Goal: Task Accomplishment & Management: Manage account settings

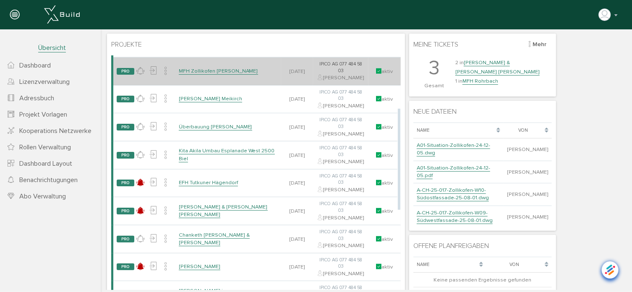
click at [204, 74] on link "MFH Zollikofen [PERSON_NAME]" at bounding box center [217, 70] width 79 height 7
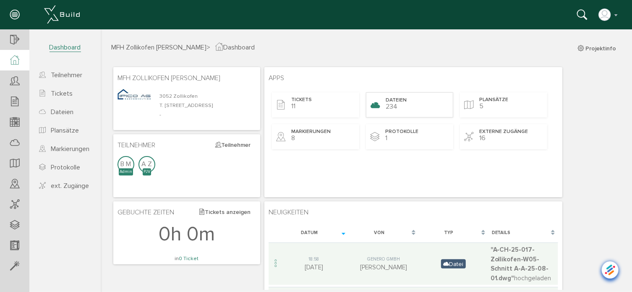
click at [395, 100] on span "Dateien" at bounding box center [395, 99] width 21 height 7
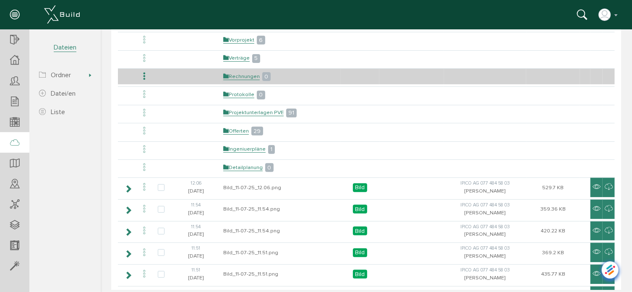
scroll to position [84, 0]
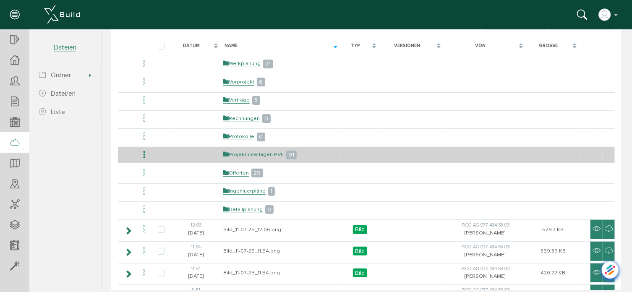
click at [243, 152] on link "Projektunterlagen PVE" at bounding box center [253, 154] width 60 height 7
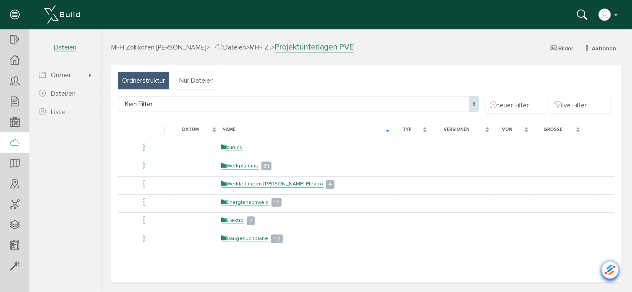
scroll to position [0, 0]
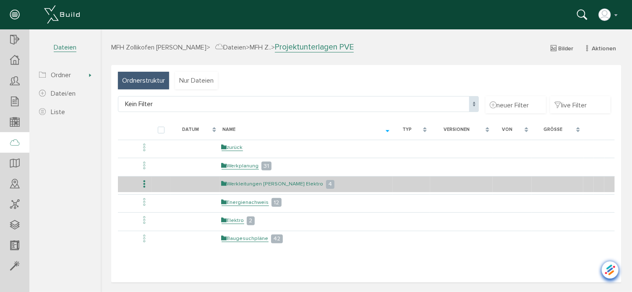
click at [288, 185] on link "Werkleitungen [PERSON_NAME] Elektro" at bounding box center [272, 183] width 102 height 7
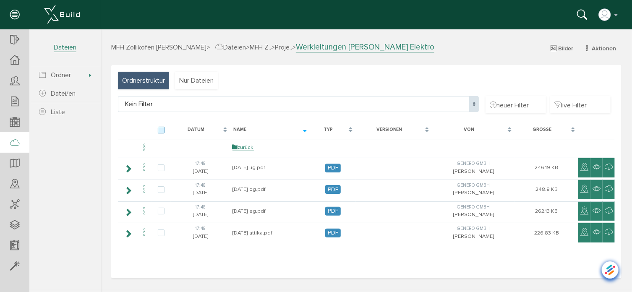
click at [161, 132] on label at bounding box center [162, 130] width 10 height 8
click at [161, 132] on input "checkbox" at bounding box center [159, 128] width 5 height 5
checkbox input "true"
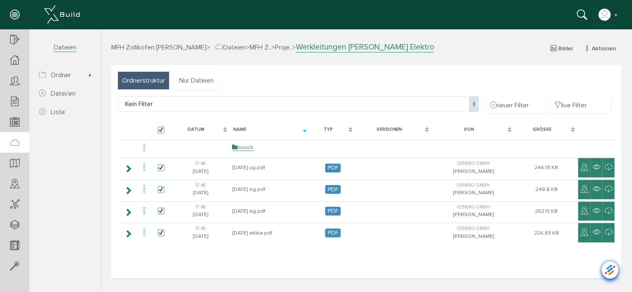
checkbox input "true"
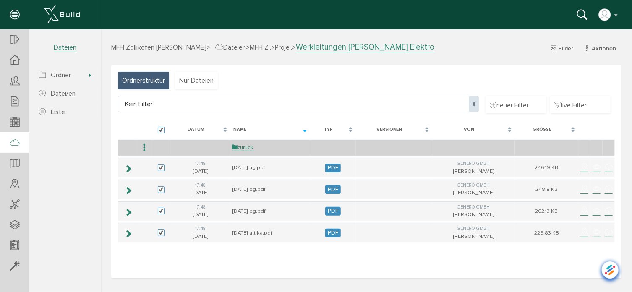
click at [145, 150] on icon at bounding box center [144, 147] width 10 height 11
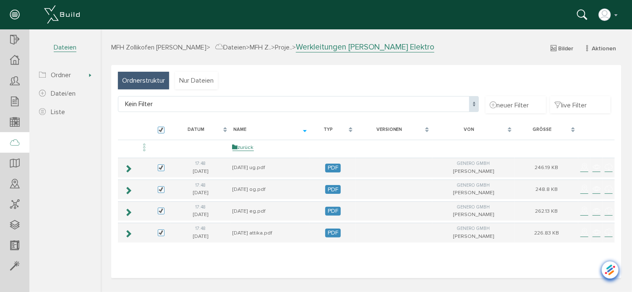
select select "D-68d560570724b7_50292892"
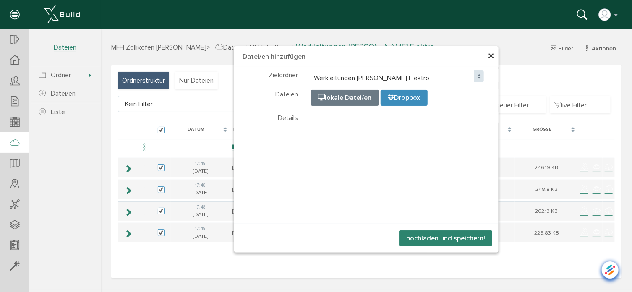
select select "D-68d560570724b7_50292892"
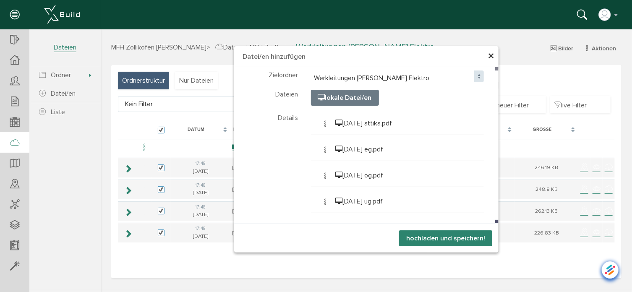
click at [432, 236] on button "hochladen und speichern!" at bounding box center [445, 238] width 93 height 16
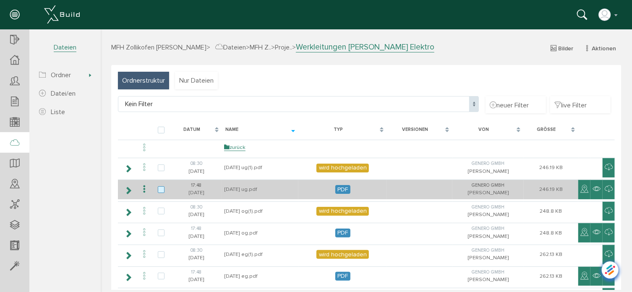
click at [160, 188] on label at bounding box center [162, 190] width 10 height 8
click at [160, 188] on input "checkbox" at bounding box center [159, 188] width 5 height 5
checkbox input "true"
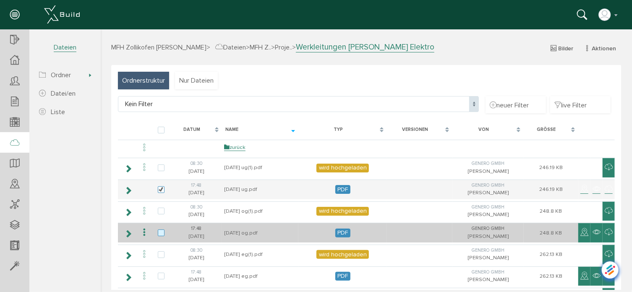
click at [159, 229] on label at bounding box center [162, 233] width 10 height 8
click at [159, 229] on input "checkbox" at bounding box center [159, 231] width 5 height 5
checkbox input "true"
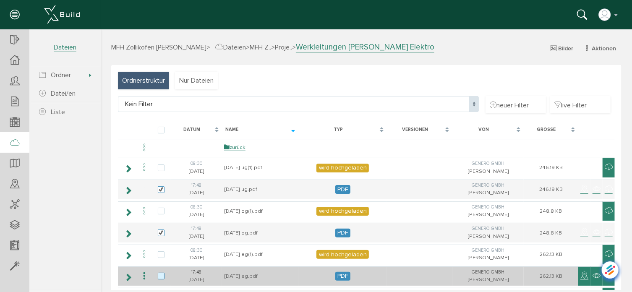
click at [161, 275] on label at bounding box center [162, 276] width 10 height 8
click at [161, 275] on input "checkbox" at bounding box center [159, 274] width 5 height 5
checkbox input "true"
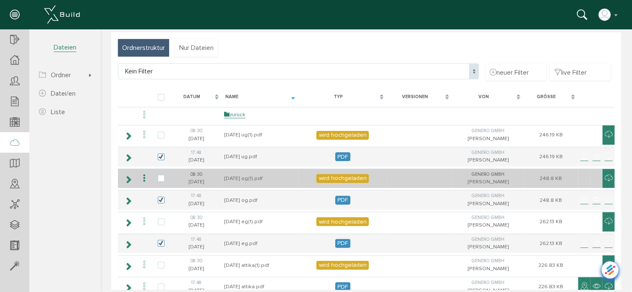
scroll to position [80, 0]
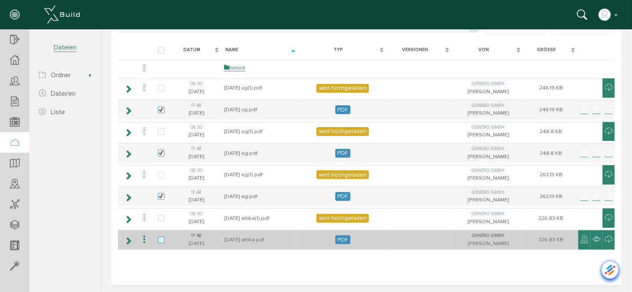
click at [164, 238] on label at bounding box center [162, 240] width 10 height 8
click at [163, 238] on input "checkbox" at bounding box center [159, 238] width 5 height 5
checkbox input "true"
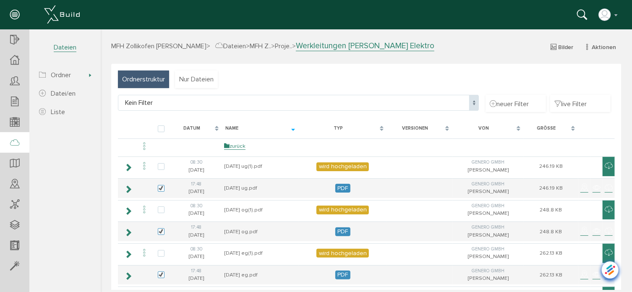
scroll to position [0, 0]
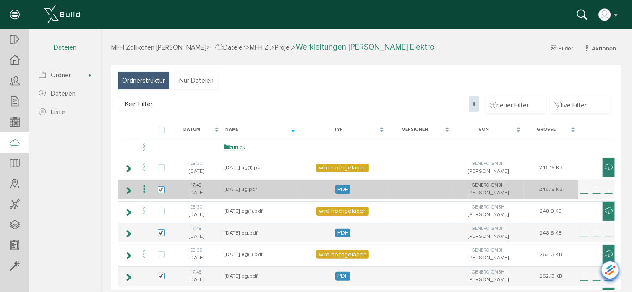
click at [141, 188] on icon at bounding box center [144, 188] width 10 height 11
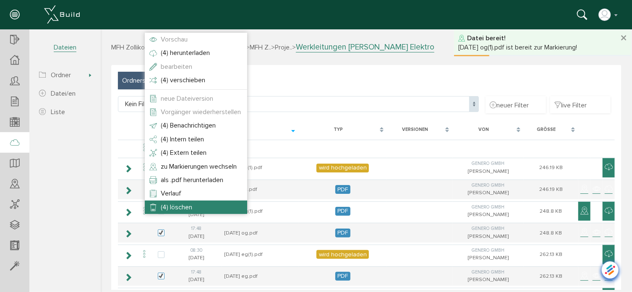
click at [169, 207] on span "(4) löschen" at bounding box center [175, 207] width 31 height 8
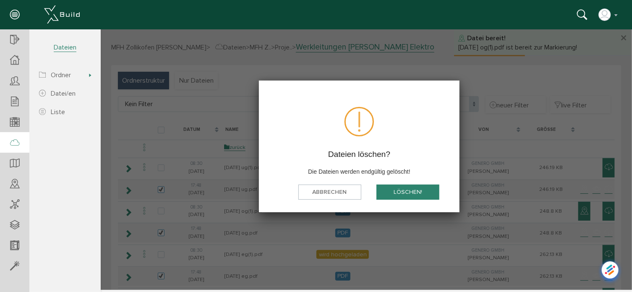
click at [419, 190] on button "löschen!" at bounding box center [407, 192] width 63 height 16
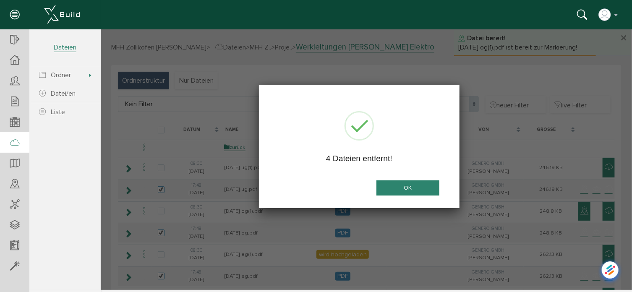
click at [419, 190] on button "OK" at bounding box center [407, 188] width 63 height 16
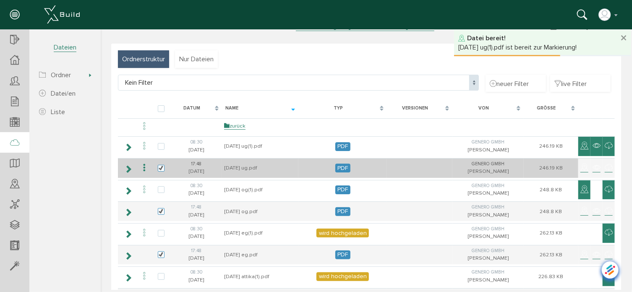
scroll to position [42, 0]
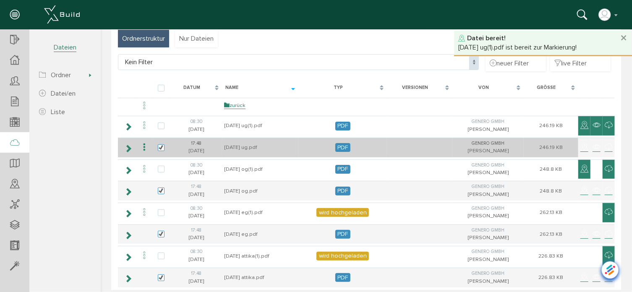
click at [144, 146] on icon at bounding box center [144, 146] width 10 height 11
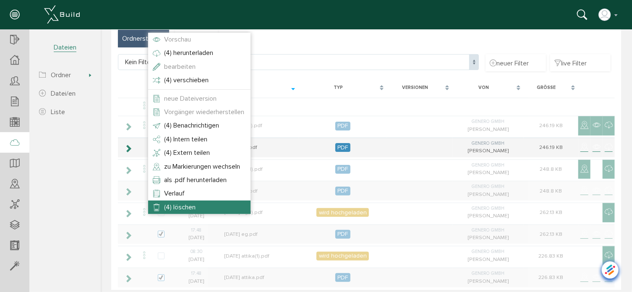
click at [176, 206] on span "(4) löschen" at bounding box center [179, 207] width 31 height 8
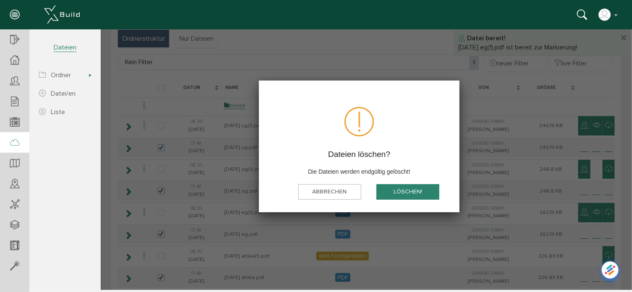
scroll to position [0, 0]
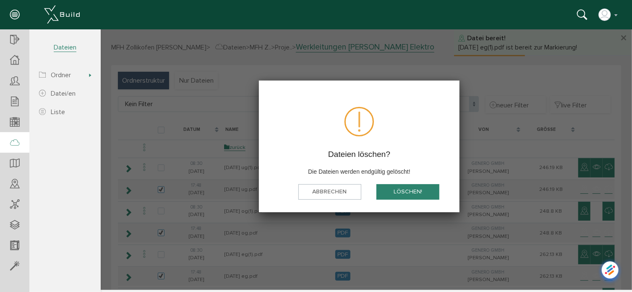
click at [404, 189] on button "löschen!" at bounding box center [407, 192] width 63 height 16
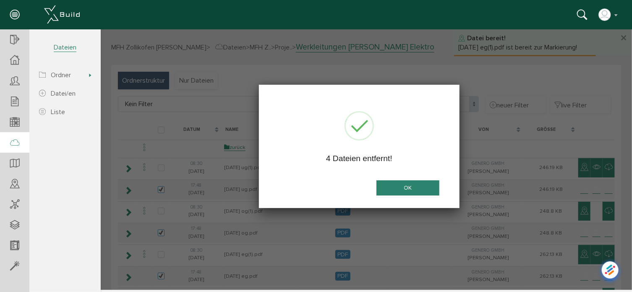
click at [404, 189] on button "OK" at bounding box center [407, 188] width 63 height 16
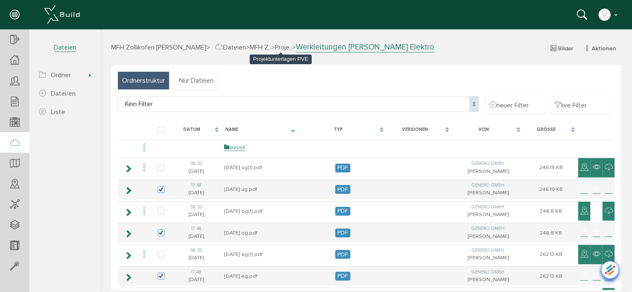
click at [276, 47] on span "Proje.." at bounding box center [282, 47] width 17 height 8
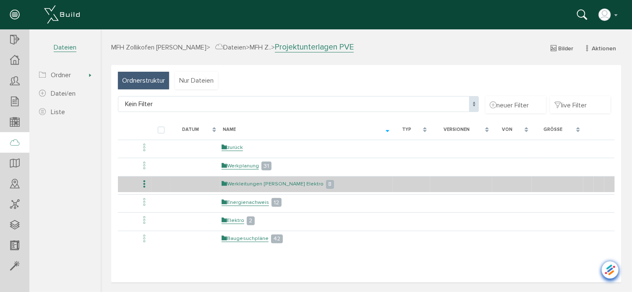
click at [240, 182] on link "Werkleitungen [PERSON_NAME] Elektro" at bounding box center [272, 183] width 102 height 7
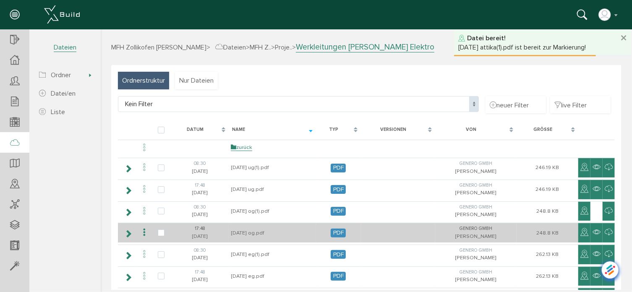
scroll to position [42, 0]
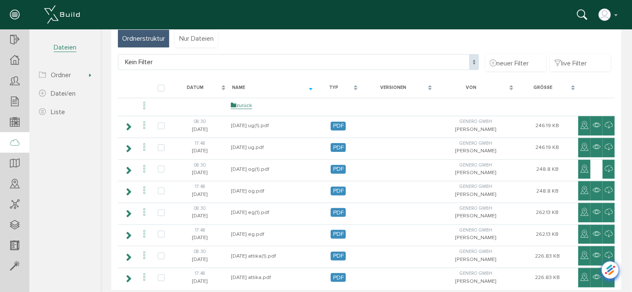
click at [506, 86] on div "Von" at bounding box center [475, 88] width 81 height 16
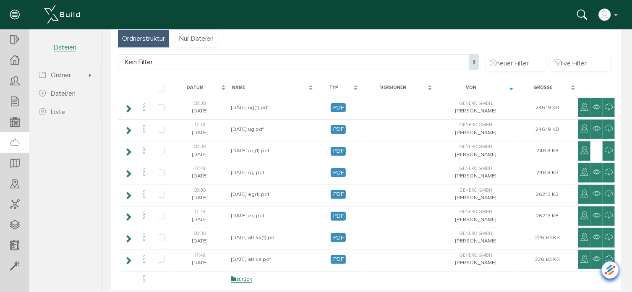
click at [219, 86] on div "Datum" at bounding box center [199, 88] width 58 height 16
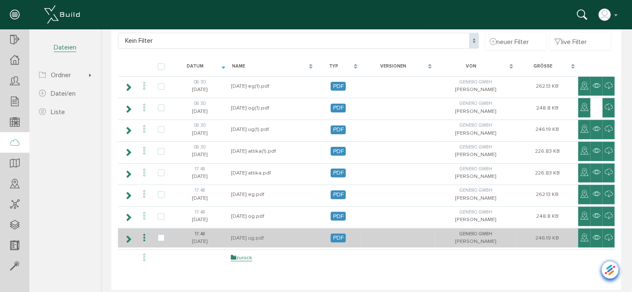
scroll to position [80, 0]
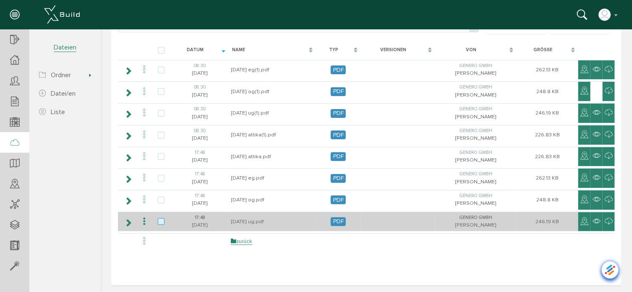
click at [161, 218] on label at bounding box center [162, 222] width 10 height 8
click at [161, 218] on input "checkbox" at bounding box center [159, 220] width 5 height 5
checkbox input "true"
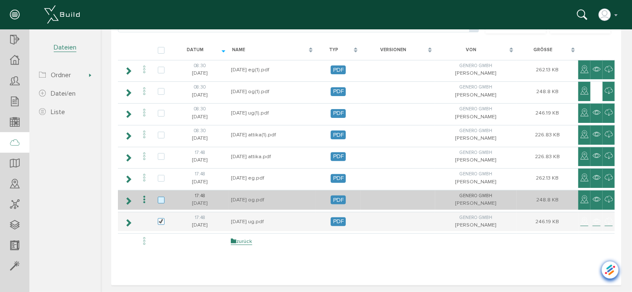
click at [159, 201] on label at bounding box center [162, 200] width 10 height 8
click at [159, 201] on input "checkbox" at bounding box center [159, 198] width 5 height 5
checkbox input "true"
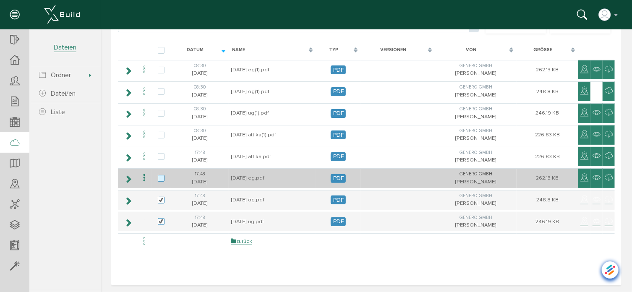
click at [161, 178] on label at bounding box center [162, 179] width 10 height 8
click at [161, 178] on input "checkbox" at bounding box center [159, 177] width 5 height 5
checkbox input "true"
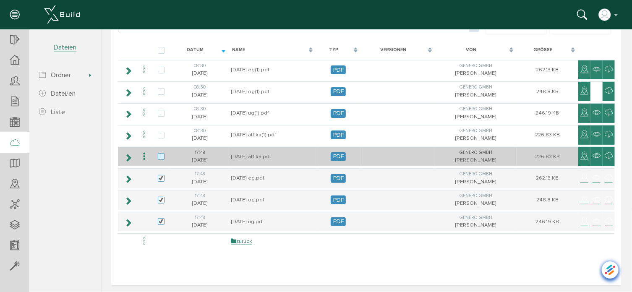
click at [159, 154] on label at bounding box center [162, 157] width 10 height 8
click at [159, 154] on input "checkbox" at bounding box center [159, 155] width 5 height 5
checkbox input "true"
click at [142, 152] on icon at bounding box center [144, 156] width 10 height 11
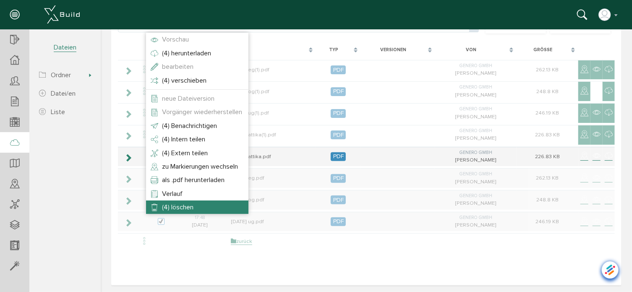
click at [174, 211] on span "(4) löschen" at bounding box center [177, 207] width 31 height 8
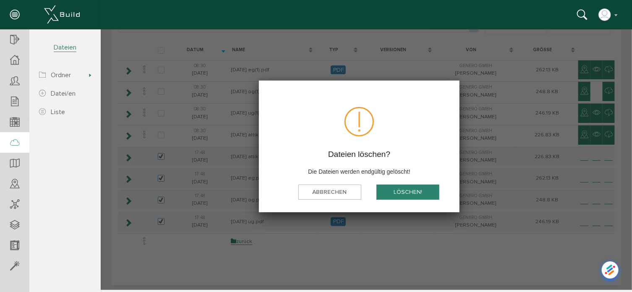
click at [406, 190] on button "löschen!" at bounding box center [407, 192] width 63 height 16
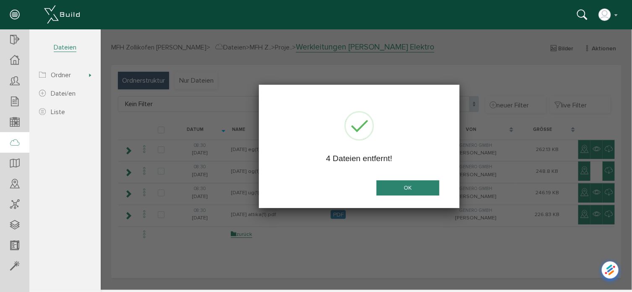
scroll to position [0, 0]
click at [406, 190] on button "OK" at bounding box center [407, 188] width 63 height 16
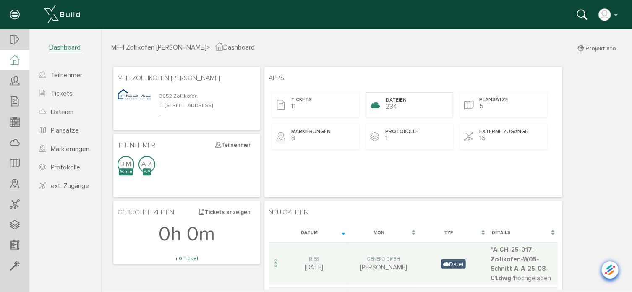
click at [399, 103] on div "Dateien 234" at bounding box center [408, 104] width 87 height 25
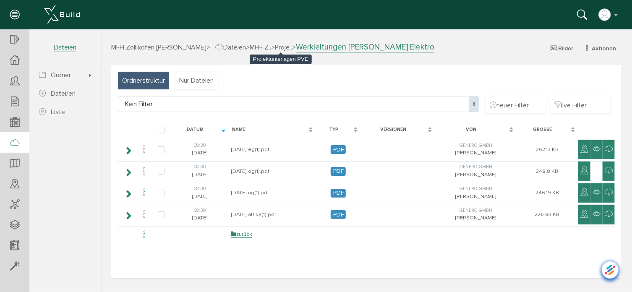
click at [276, 44] on span "Proje.." at bounding box center [282, 47] width 17 height 8
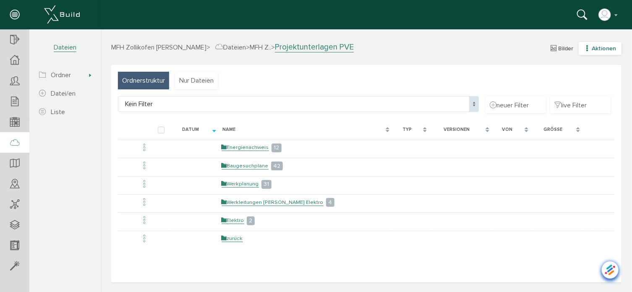
click at [589, 47] on icon "button" at bounding box center [587, 47] width 6 height 7
click at [580, 88] on link "neuer Ordner" at bounding box center [593, 89] width 66 height 13
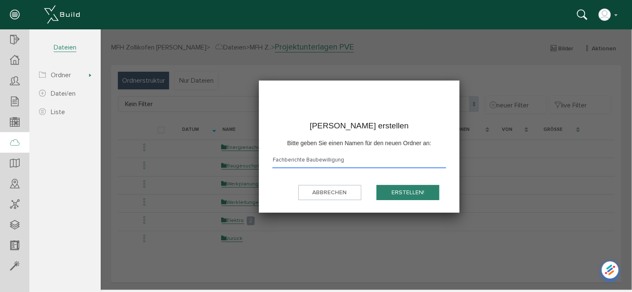
type input "Fachberichte Baubewilligung"
click at [422, 191] on button "erstellen!" at bounding box center [407, 193] width 63 height 16
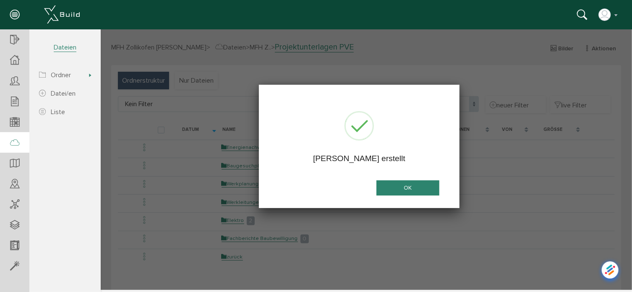
click at [422, 191] on button "OK" at bounding box center [407, 188] width 63 height 16
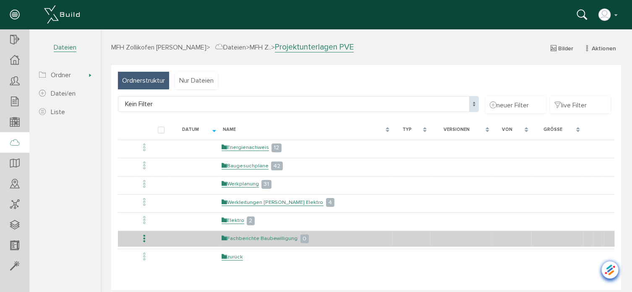
click at [250, 238] on link "Fachberichte Baubewilligung" at bounding box center [259, 237] width 76 height 7
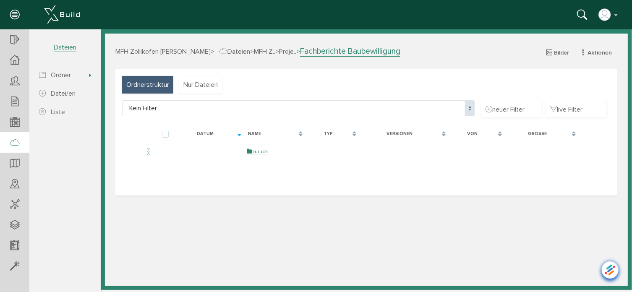
select select "D-68da28c1eb7812_72565742"
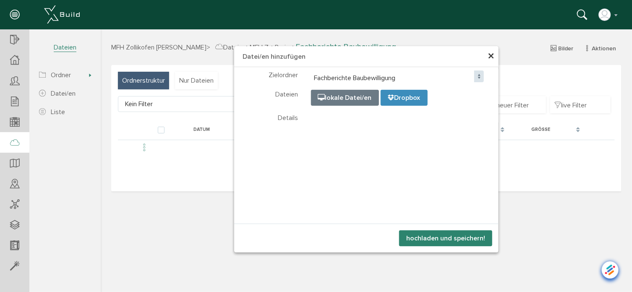
select select "D-68da28c1eb7812_72565742"
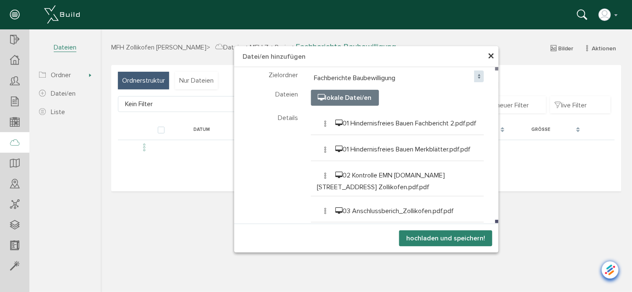
click at [435, 236] on button "hochladen und speichern!" at bounding box center [445, 238] width 93 height 16
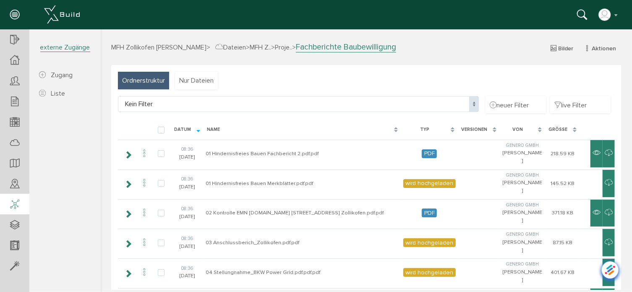
click at [17, 203] on icon at bounding box center [14, 205] width 9 height 12
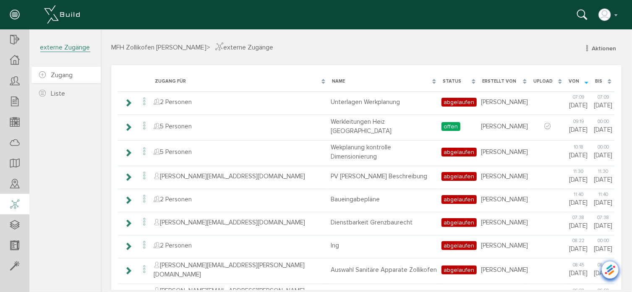
click at [64, 75] on span "Zugang" at bounding box center [62, 75] width 22 height 8
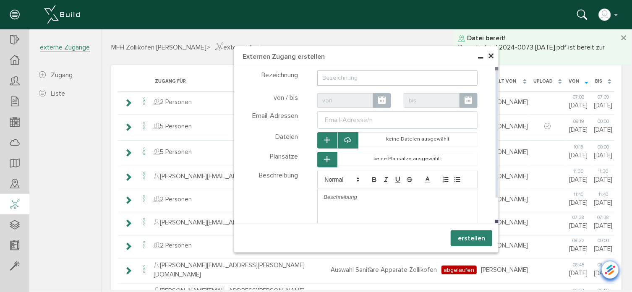
click at [367, 79] on input "text" at bounding box center [397, 77] width 161 height 15
type input "Unterlagen"
click at [386, 120] on ul "Email-Adresse/n" at bounding box center [397, 120] width 161 height 18
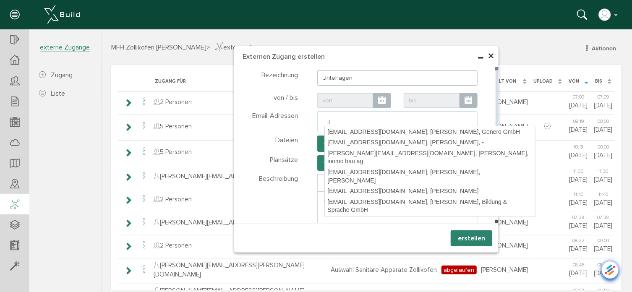
type input "i"
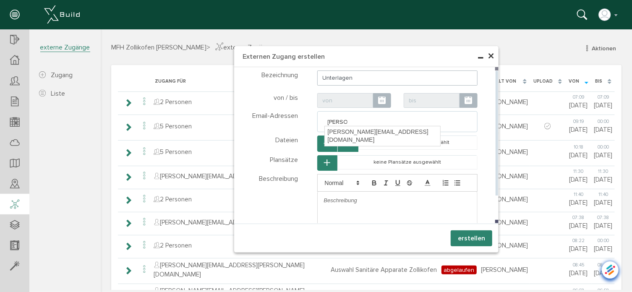
type input "[PERSON_NAME]"
click at [368, 131] on div "[PERSON_NAME][EMAIL_ADDRESS][DOMAIN_NAME]" at bounding box center [381, 136] width 115 height 20
type textarea "[PERSON_NAME][EMAIL_ADDRESS][DOMAIN_NAME]"
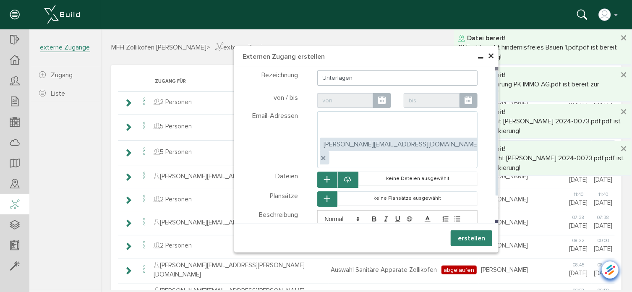
click at [324, 176] on icon "button" at bounding box center [327, 179] width 6 height 7
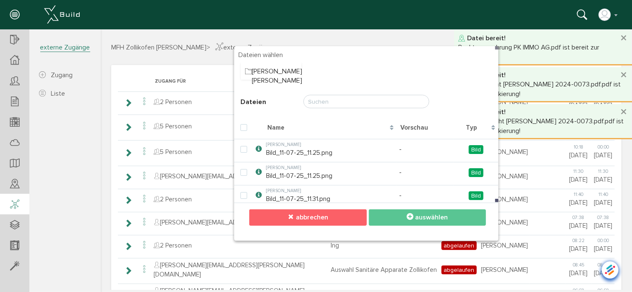
click at [323, 219] on span "abbrechen" at bounding box center [312, 217] width 32 height 8
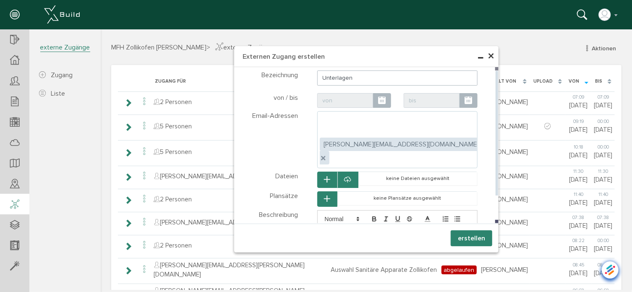
click at [326, 195] on icon "button" at bounding box center [327, 198] width 6 height 7
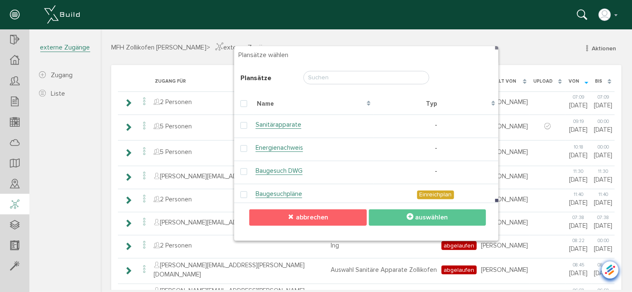
click at [311, 220] on span "abbrechen" at bounding box center [312, 217] width 32 height 8
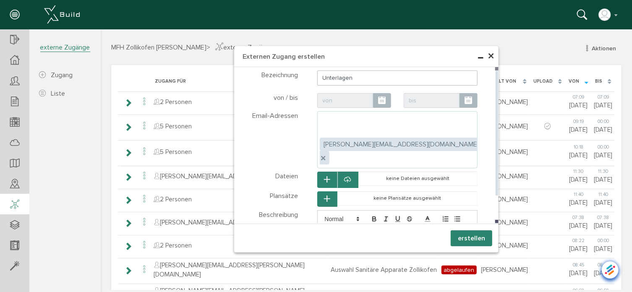
click at [324, 176] on icon "button" at bounding box center [327, 179] width 6 height 7
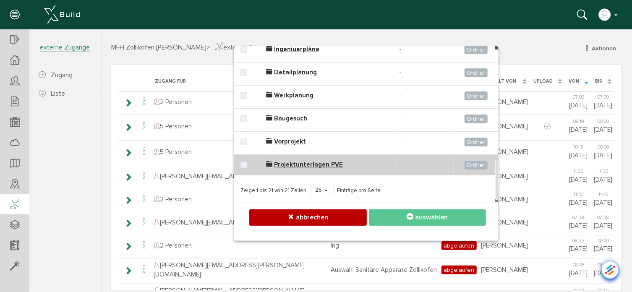
click at [291, 163] on span "Projektunterlagen PVE" at bounding box center [308, 164] width 69 height 8
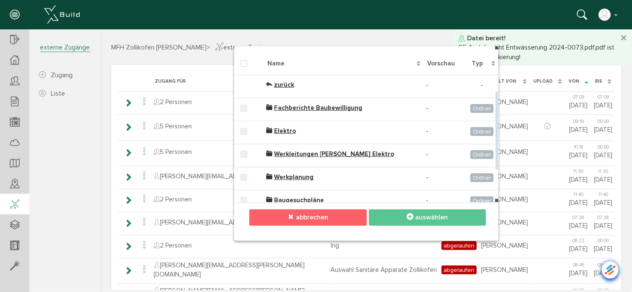
click at [320, 217] on span "abbrechen" at bounding box center [312, 217] width 32 height 8
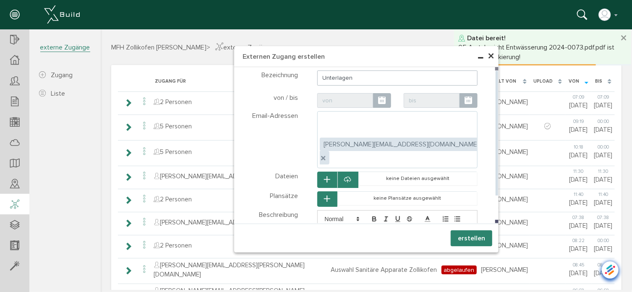
click at [488, 56] on span "×" at bounding box center [490, 56] width 7 height 16
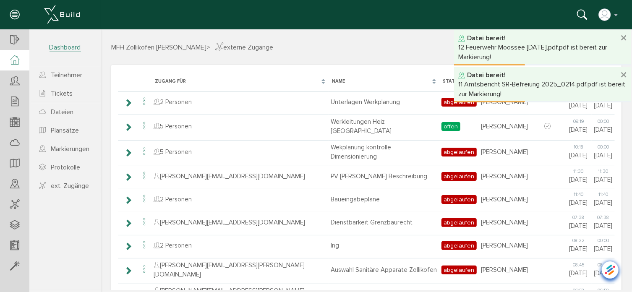
click at [16, 62] on icon at bounding box center [14, 60] width 9 height 10
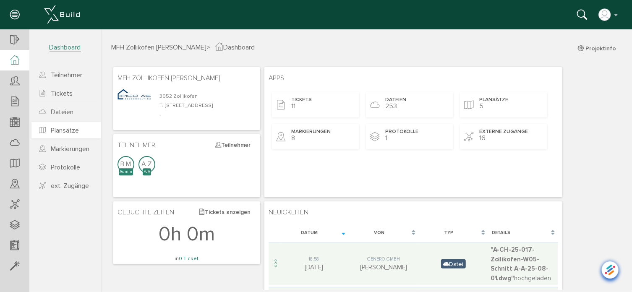
click at [61, 129] on span "Plansätze" at bounding box center [65, 130] width 28 height 8
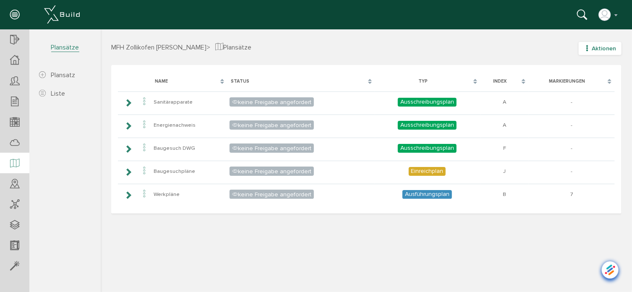
click at [587, 46] on icon "button" at bounding box center [587, 47] width 6 height 7
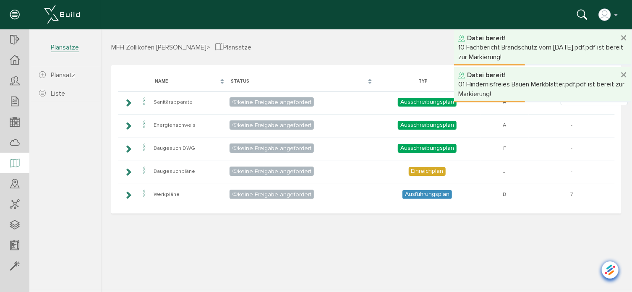
click at [563, 247] on div "MFH Zollikofen [PERSON_NAME] > Plansätze Aktionen neuer Plansatz Plansatzliste …" at bounding box center [365, 166] width 531 height 248
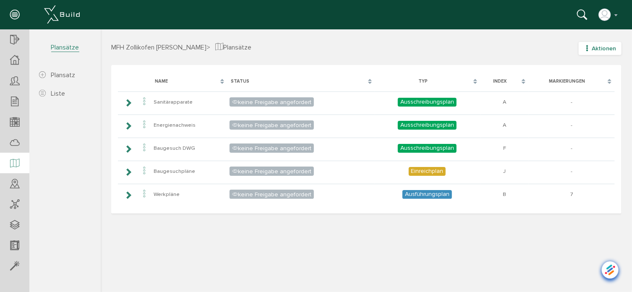
click at [587, 47] on icon "button" at bounding box center [587, 47] width 6 height 7
click at [578, 96] on link "Plansatzliste" at bounding box center [593, 96] width 66 height 13
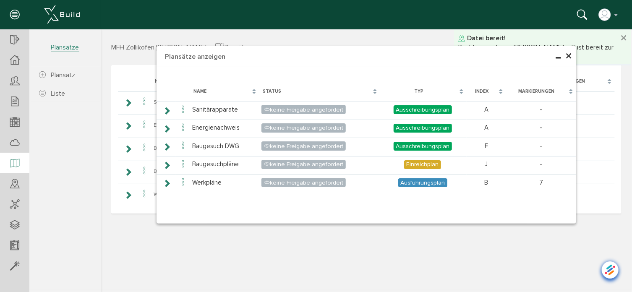
click at [568, 55] on span "×" at bounding box center [568, 56] width 7 height 16
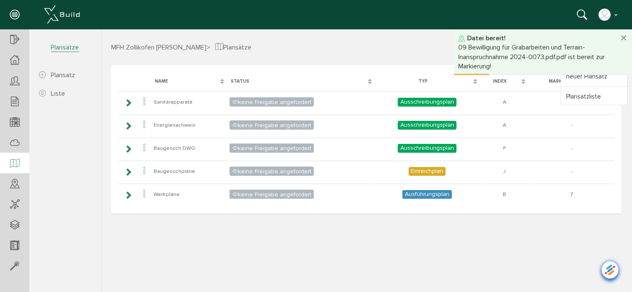
click at [578, 74] on div at bounding box center [541, 73] width 177 height 1
click at [624, 36] on button "×" at bounding box center [623, 37] width 7 height 13
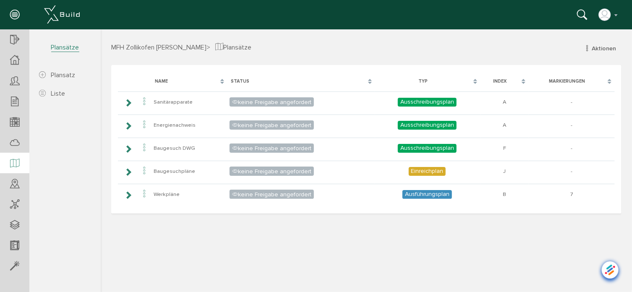
click at [453, 252] on div "MFH Zollikofen [PERSON_NAME] > Plansätze Aktionen neuer Plansatz Plansatzliste …" at bounding box center [365, 166] width 531 height 248
click at [587, 48] on icon "button" at bounding box center [587, 47] width 6 height 7
click at [583, 76] on link "neuer Plansatz" at bounding box center [593, 76] width 66 height 13
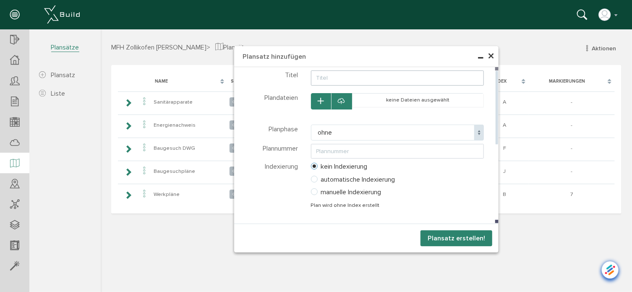
click at [349, 76] on input "text" at bounding box center [396, 77] width 173 height 15
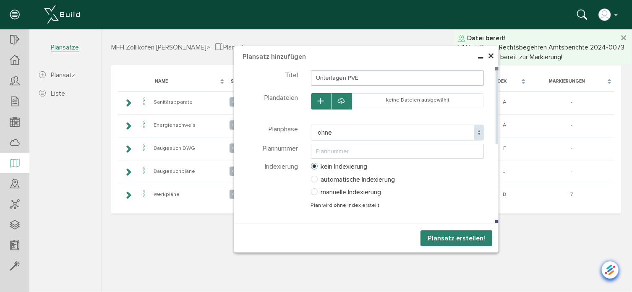
type input "Unterlagen PVE"
click at [322, 99] on icon "button" at bounding box center [321, 100] width 6 height 7
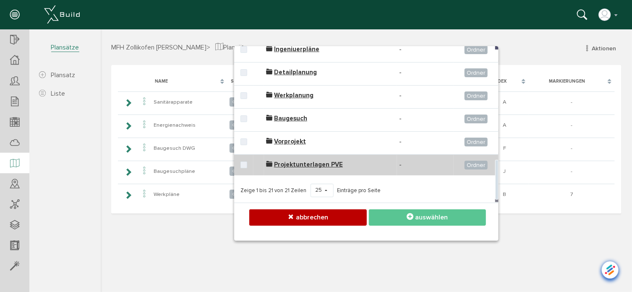
click at [285, 162] on span "Projektunterlagen PVE" at bounding box center [308, 164] width 69 height 8
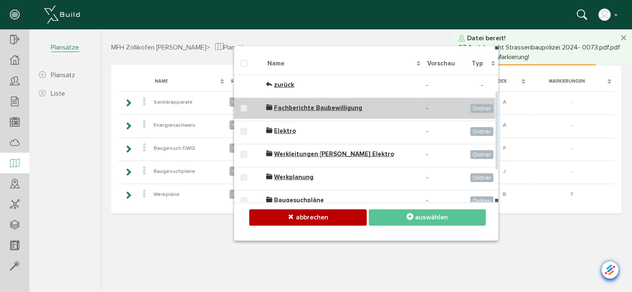
click at [310, 108] on span "Fachberichte Baubewilligung" at bounding box center [318, 108] width 88 height 8
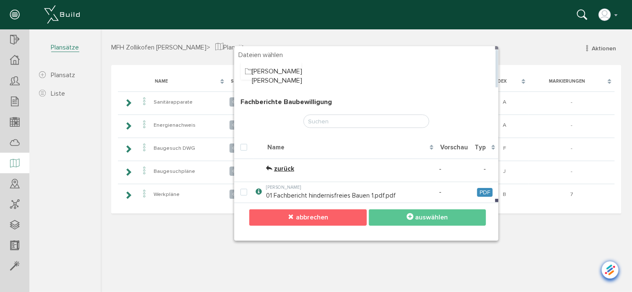
click at [305, 217] on span "abbrechen" at bounding box center [312, 217] width 32 height 8
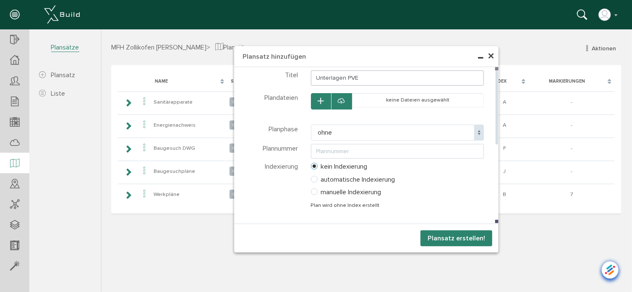
click at [492, 56] on span "×" at bounding box center [490, 56] width 7 height 16
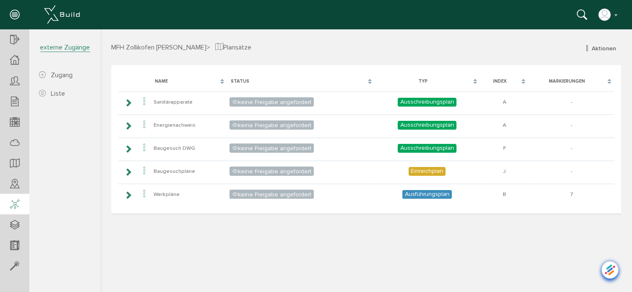
click at [13, 206] on icon at bounding box center [14, 205] width 9 height 12
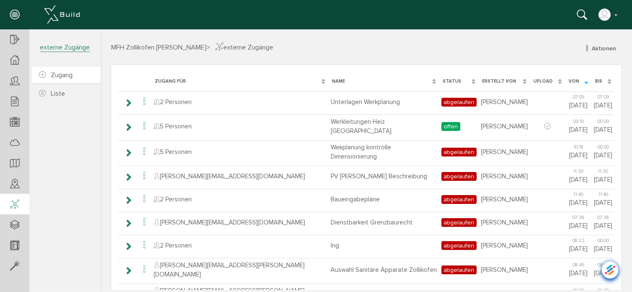
click at [68, 73] on span "Zugang" at bounding box center [62, 75] width 22 height 8
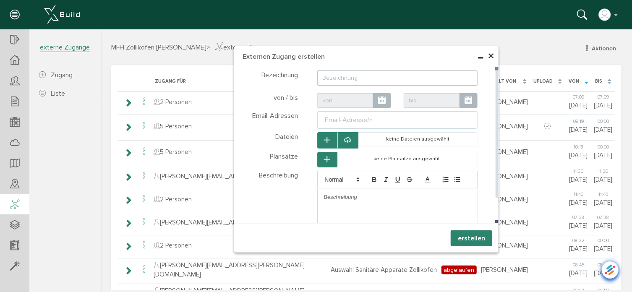
click at [324, 139] on icon "button" at bounding box center [327, 139] width 6 height 7
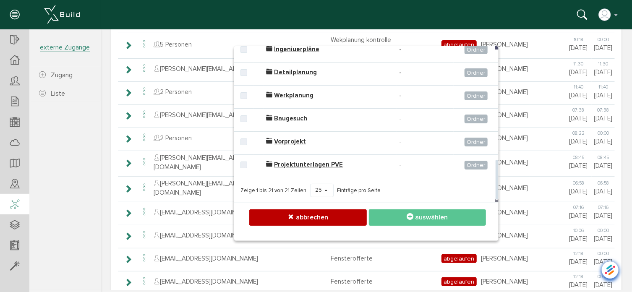
scroll to position [168, 0]
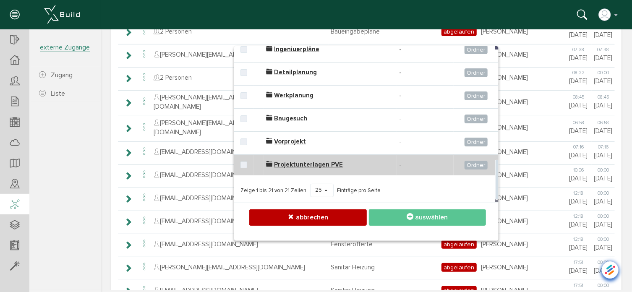
click at [287, 165] on span "Projektunterlagen PVE" at bounding box center [308, 164] width 69 height 8
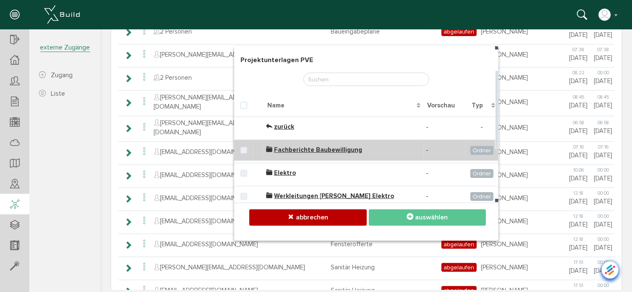
click at [287, 148] on span "Fachberichte Baubewilligung" at bounding box center [318, 150] width 88 height 8
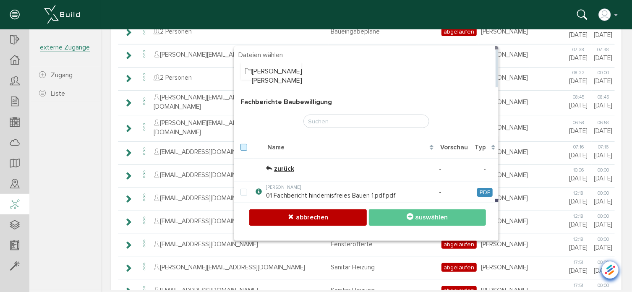
click at [240, 148] on label at bounding box center [245, 147] width 10 height 8
click at [240, 148] on input "checkbox" at bounding box center [242, 145] width 5 height 5
checkbox input "true"
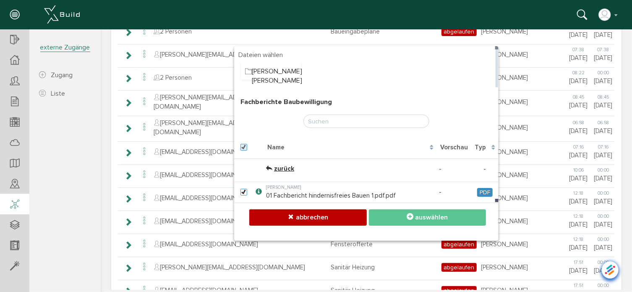
checkbox input "true"
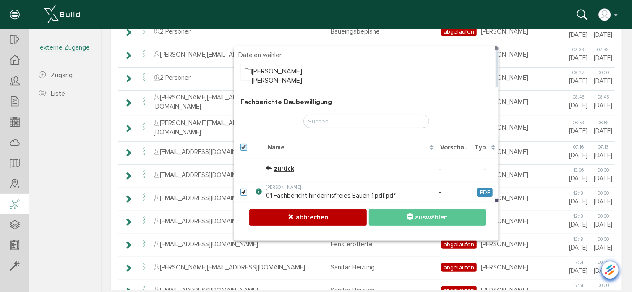
checkbox input "true"
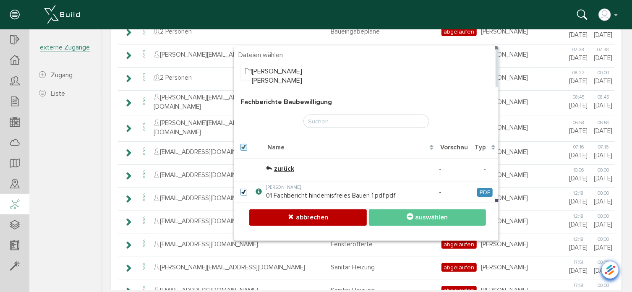
checkbox input "true"
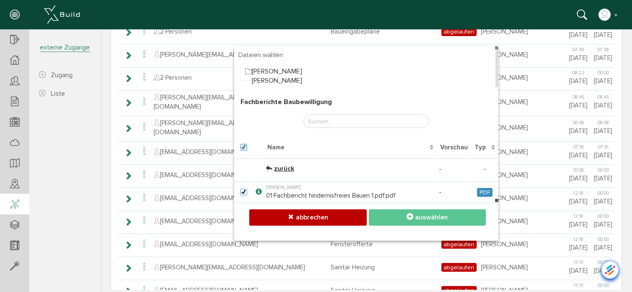
checkbox input "true"
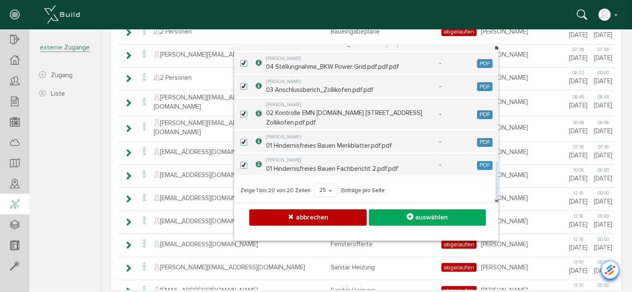
scroll to position [182, 0]
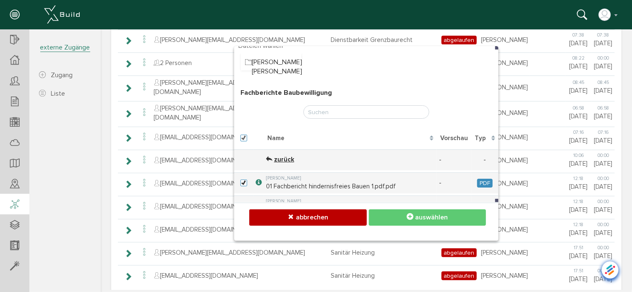
click at [411, 214] on button "auswählen" at bounding box center [426, 217] width 117 height 16
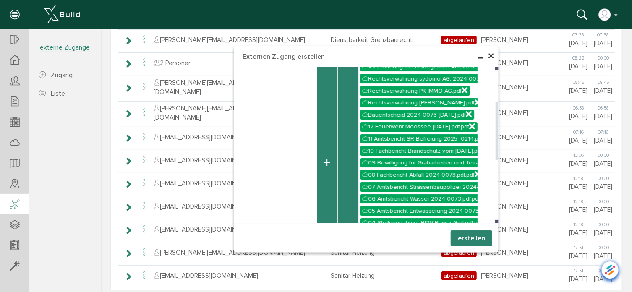
click at [323, 164] on button "button" at bounding box center [327, 162] width 20 height 229
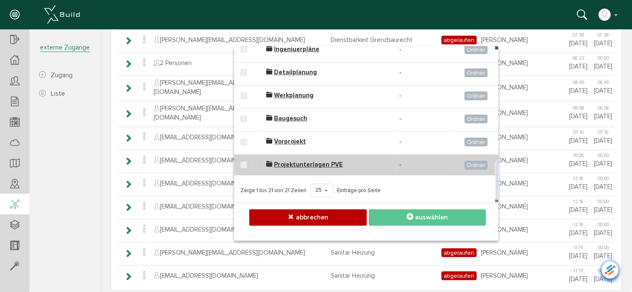
click at [280, 160] on span "Projektunterlagen PVE" at bounding box center [308, 164] width 69 height 8
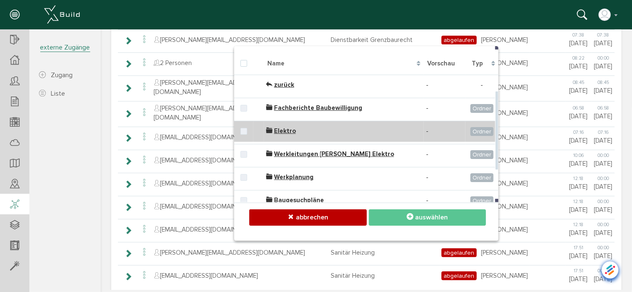
click at [275, 130] on span "Elektro" at bounding box center [285, 131] width 22 height 8
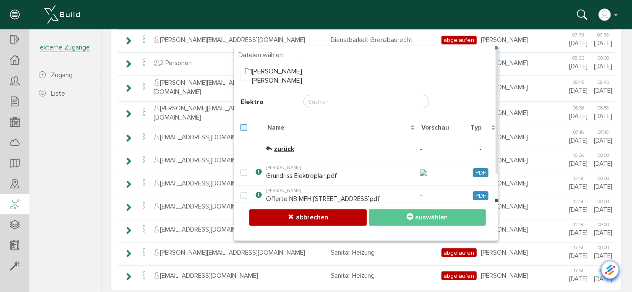
click at [240, 128] on label at bounding box center [245, 128] width 10 height 8
click at [240, 128] on input "checkbox" at bounding box center [242, 126] width 5 height 5
checkbox input "true"
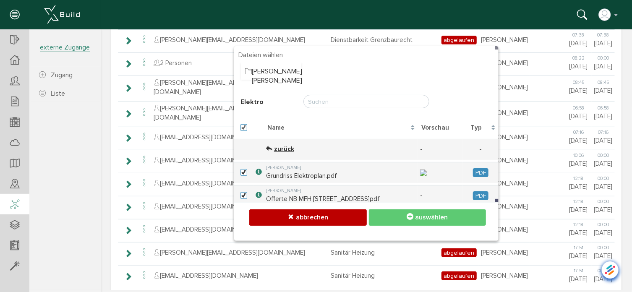
click at [416, 215] on span "auswählen" at bounding box center [430, 217] width 33 height 8
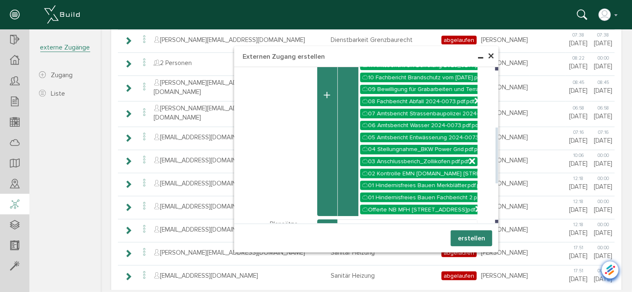
click at [326, 191] on button "button" at bounding box center [327, 94] width 20 height 241
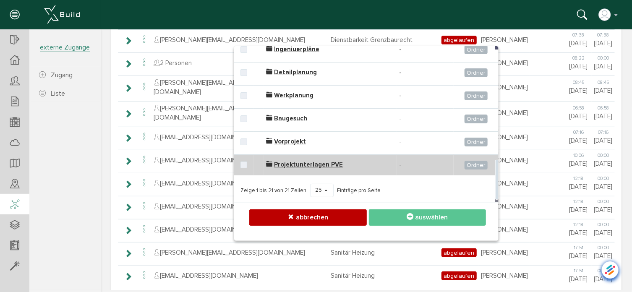
click at [280, 160] on span "Projektunterlagen PVE" at bounding box center [308, 164] width 69 height 8
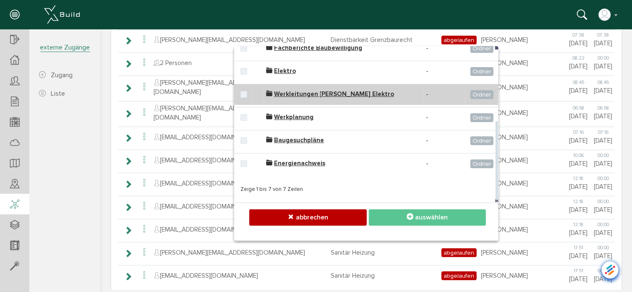
click at [294, 93] on span "Werkleitungen [PERSON_NAME] Elektro" at bounding box center [334, 94] width 120 height 8
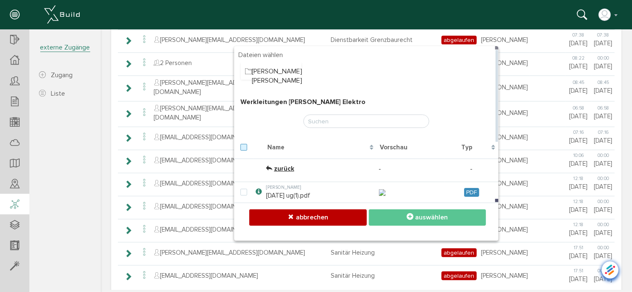
click at [240, 147] on label at bounding box center [245, 147] width 10 height 8
click at [240, 147] on input "checkbox" at bounding box center [242, 145] width 5 height 5
checkbox input "true"
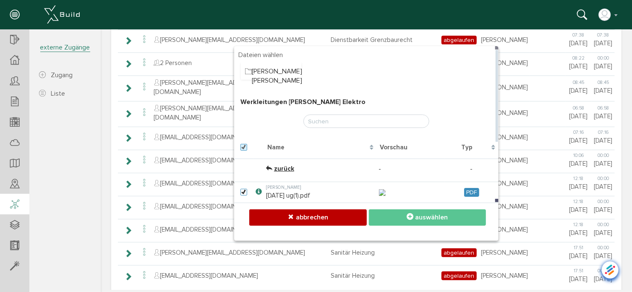
checkbox input "true"
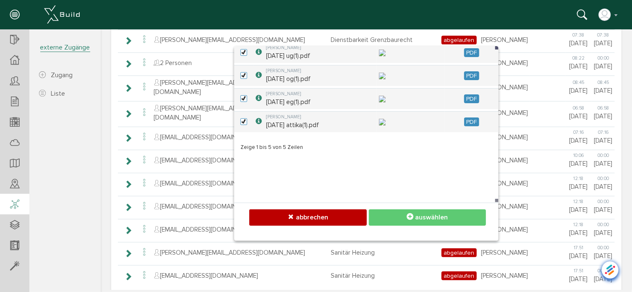
click at [414, 214] on span "auswählen" at bounding box center [430, 217] width 33 height 8
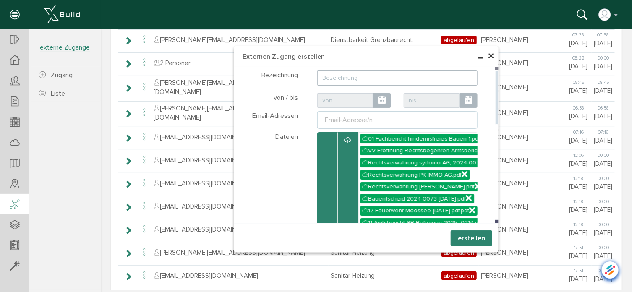
click at [322, 177] on button "button" at bounding box center [327, 258] width 20 height 253
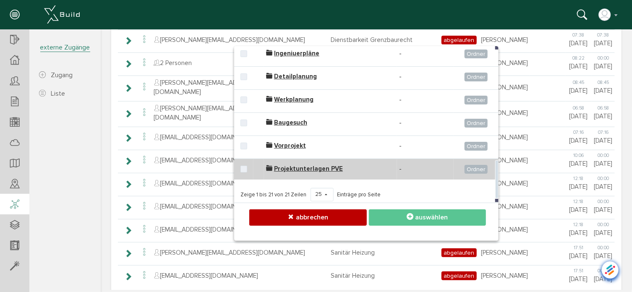
click at [309, 164] on span "Projektunterlagen PVE" at bounding box center [308, 168] width 69 height 8
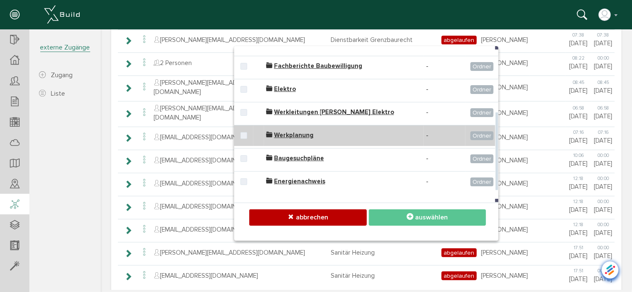
click at [287, 135] on span "Werkplanung" at bounding box center [293, 135] width 39 height 8
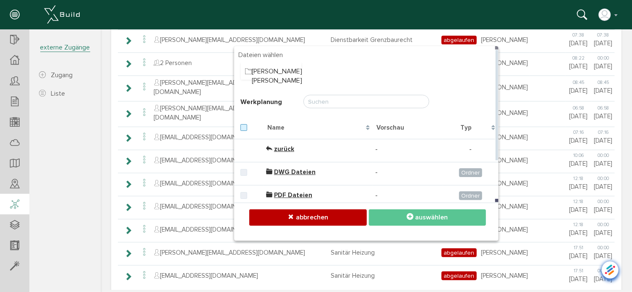
click at [240, 127] on label at bounding box center [245, 128] width 10 height 8
click at [240, 127] on input "checkbox" at bounding box center [242, 126] width 5 height 5
checkbox input "true"
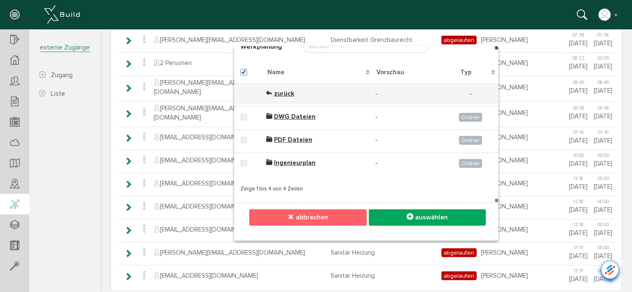
click at [313, 219] on span "abbrechen" at bounding box center [312, 217] width 32 height 8
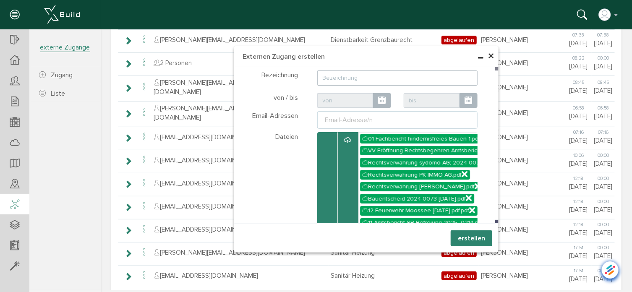
click at [488, 57] on span "×" at bounding box center [490, 56] width 7 height 16
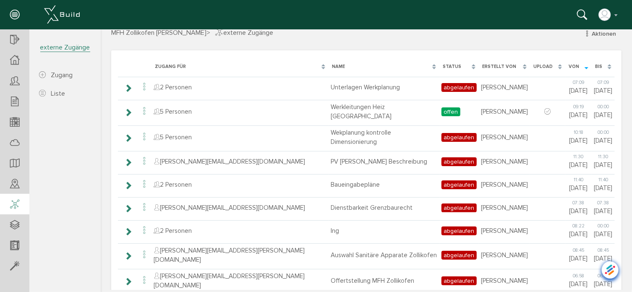
scroll to position [0, 0]
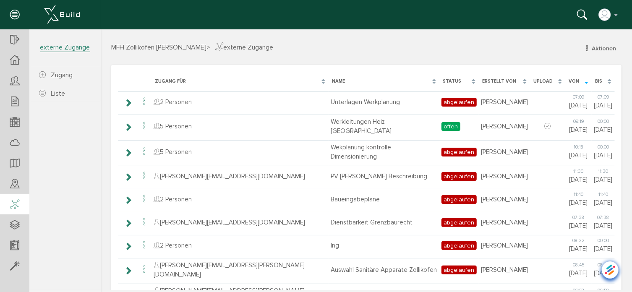
click at [146, 46] on span "MFH Zollikofen [PERSON_NAME]" at bounding box center [158, 47] width 95 height 8
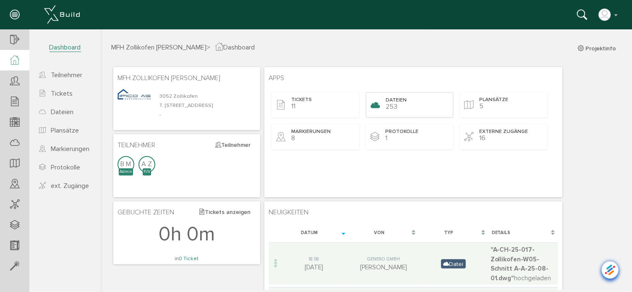
click at [402, 104] on div "Dateien 253" at bounding box center [408, 104] width 87 height 25
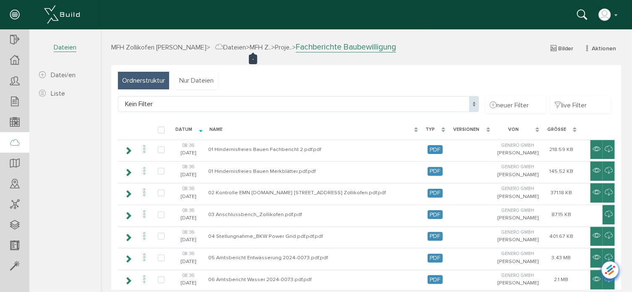
click at [250, 47] on span "MFH Z.." at bounding box center [259, 47] width 21 height 8
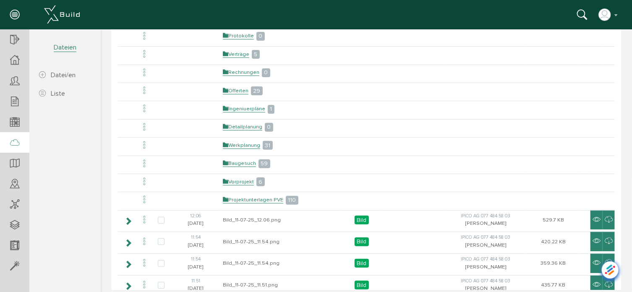
scroll to position [126, 0]
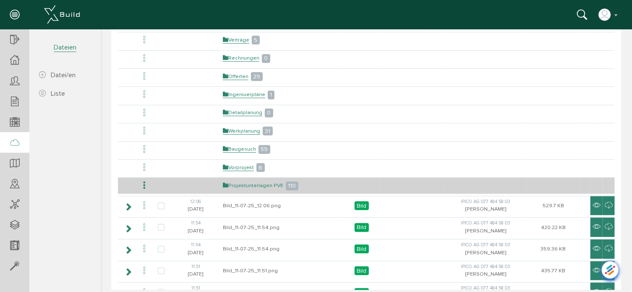
click at [240, 182] on link "Projektunterlagen PVE" at bounding box center [252, 185] width 60 height 7
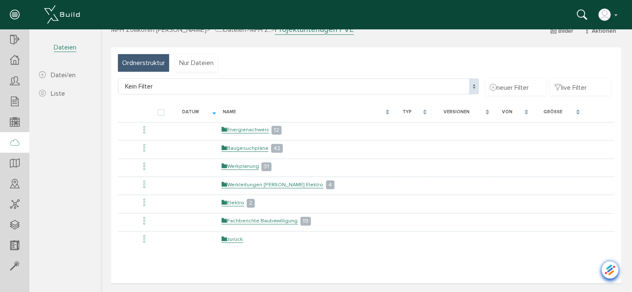
scroll to position [0, 0]
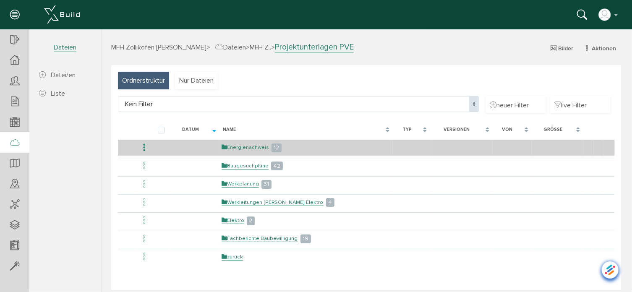
click at [241, 149] on link "Energienachweis" at bounding box center [244, 146] width 47 height 7
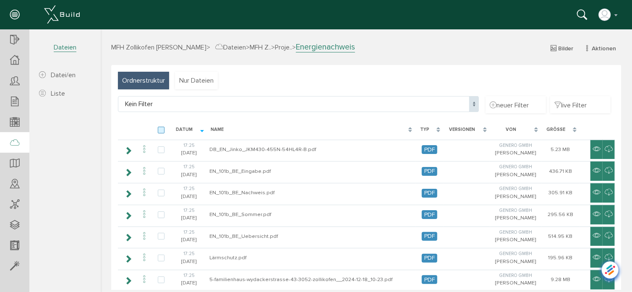
click at [162, 130] on label at bounding box center [162, 130] width 10 height 8
click at [162, 130] on input "checkbox" at bounding box center [159, 128] width 5 height 5
checkbox input "true"
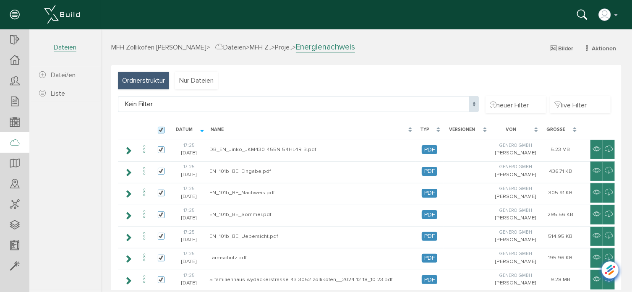
checkbox input "true"
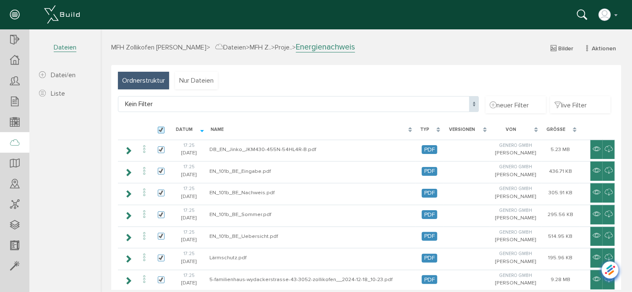
checkbox input "true"
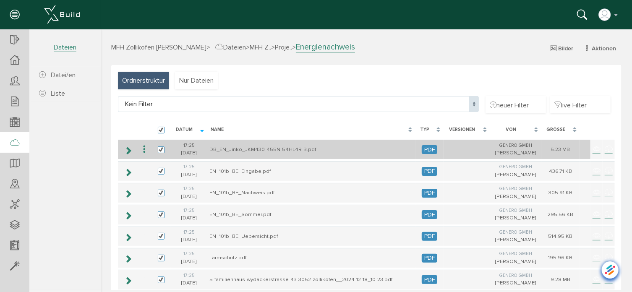
click at [141, 147] on icon at bounding box center [144, 148] width 10 height 11
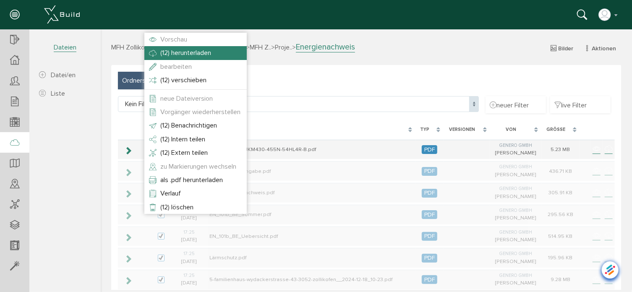
click at [181, 54] on span "(12) herunterladen" at bounding box center [185, 52] width 51 height 8
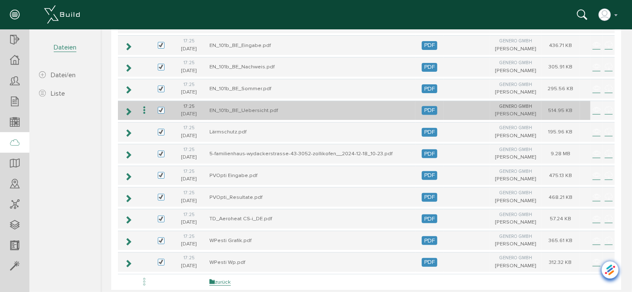
scroll to position [166, 0]
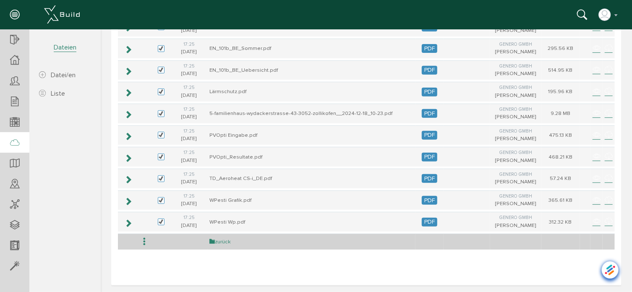
click at [227, 238] on link "zurück" at bounding box center [219, 241] width 21 height 7
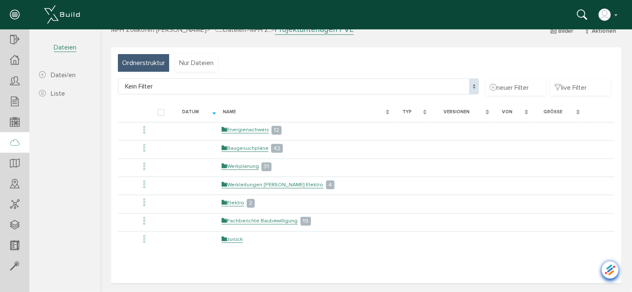
scroll to position [0, 0]
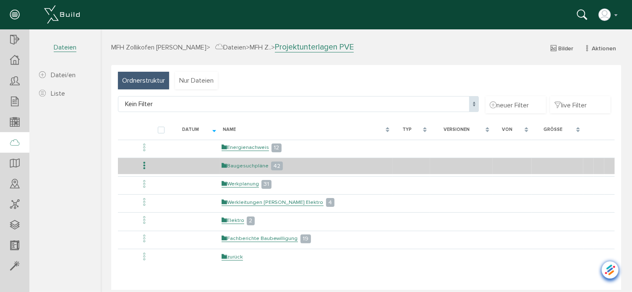
click at [241, 163] on link "Baugesuchpläne" at bounding box center [244, 165] width 47 height 7
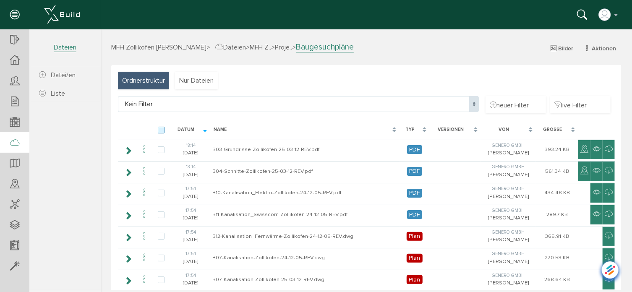
click at [161, 130] on label at bounding box center [162, 130] width 10 height 8
click at [161, 130] on input "checkbox" at bounding box center [159, 128] width 5 height 5
checkbox input "true"
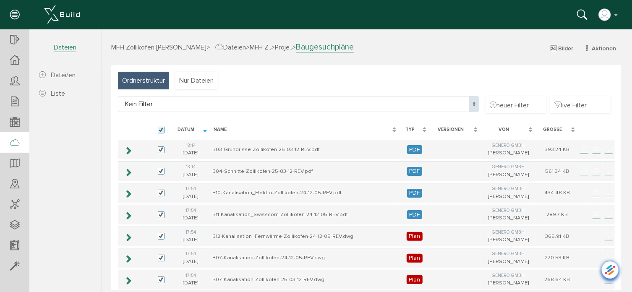
checkbox input "true"
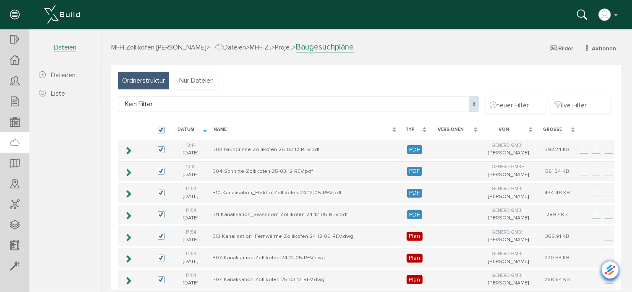
checkbox input "true"
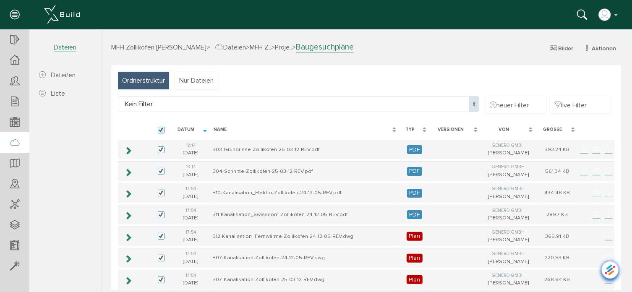
checkbox input "true"
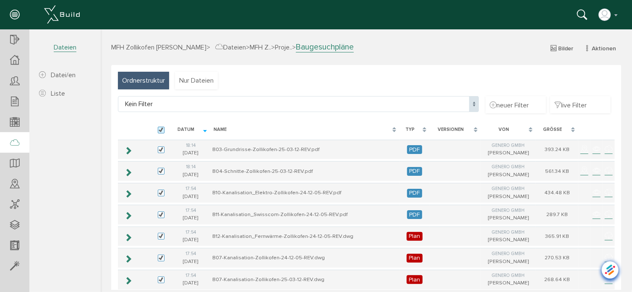
checkbox input "true"
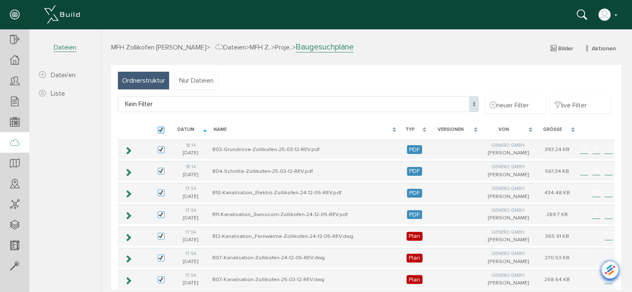
checkbox input "true"
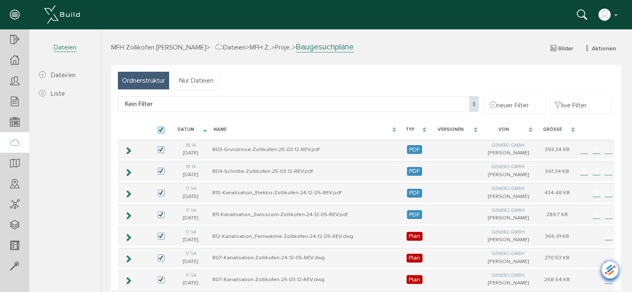
checkbox input "true"
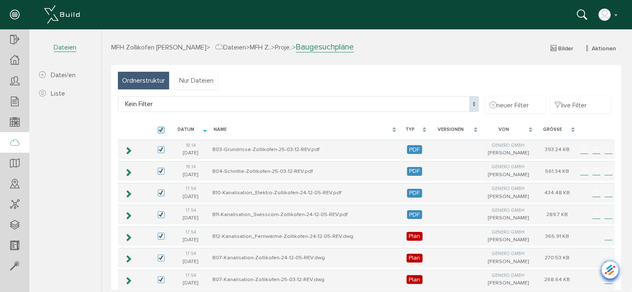
checkbox input "true"
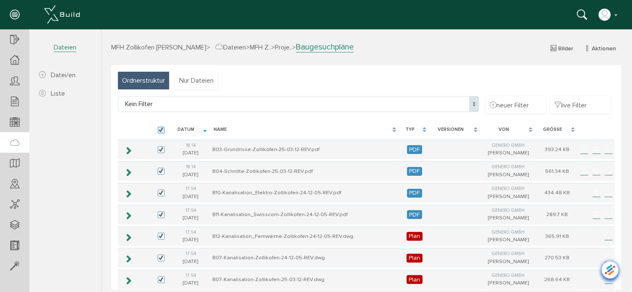
checkbox input "true"
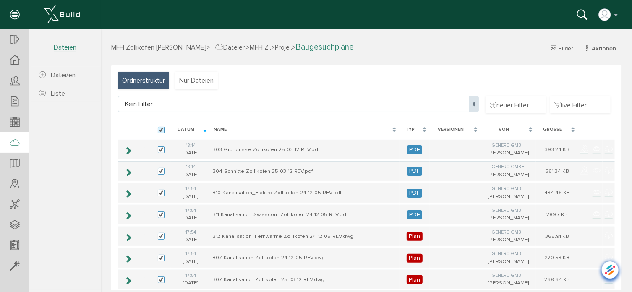
checkbox input "true"
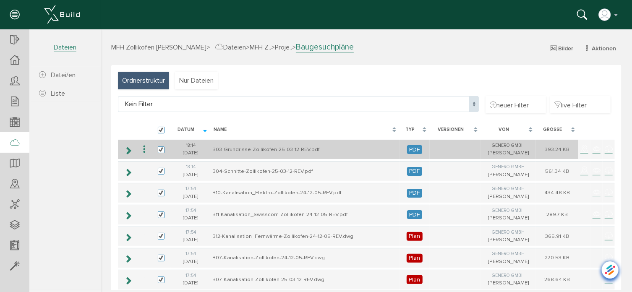
click at [143, 147] on icon at bounding box center [144, 148] width 10 height 11
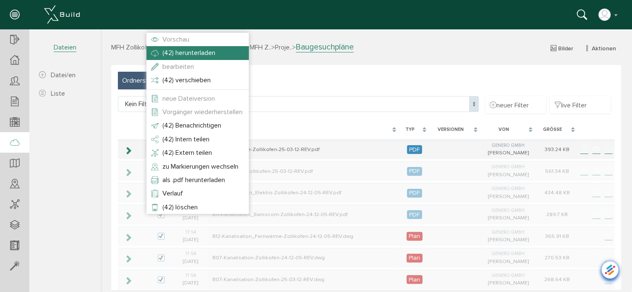
click at [196, 51] on span "(42) herunterladen" at bounding box center [188, 52] width 53 height 8
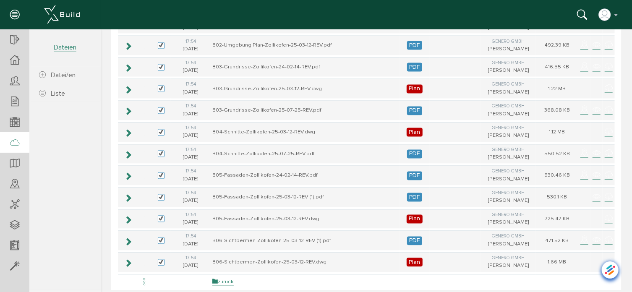
scroll to position [811, 0]
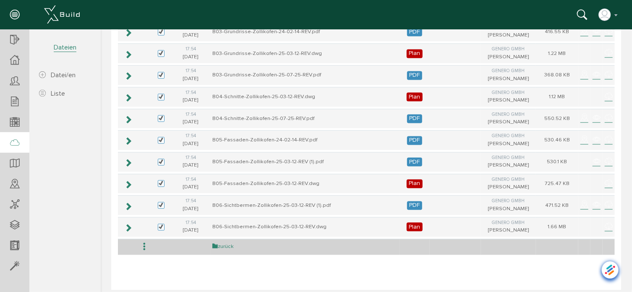
click at [230, 243] on link "zurück" at bounding box center [222, 246] width 21 height 7
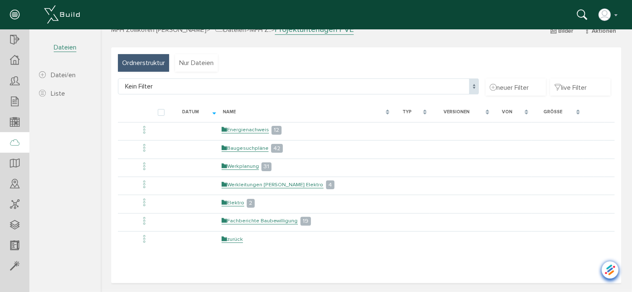
scroll to position [0, 0]
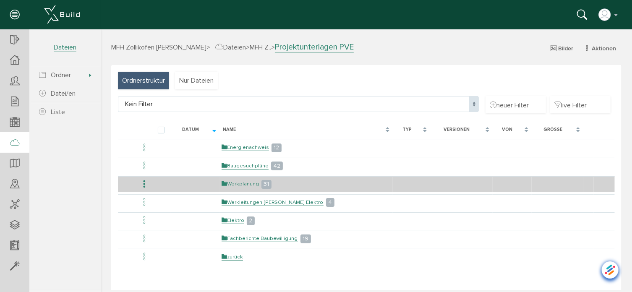
click at [252, 182] on link "Werkplanung" at bounding box center [239, 183] width 37 height 7
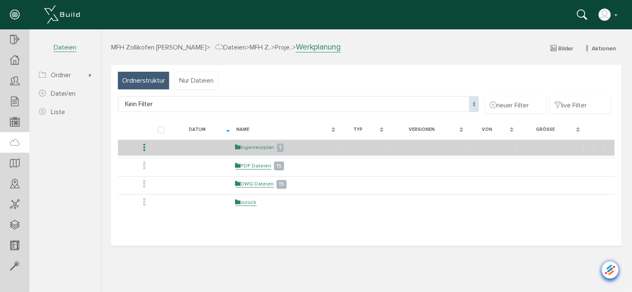
click at [248, 148] on link "Ingenieurplan" at bounding box center [254, 146] width 39 height 7
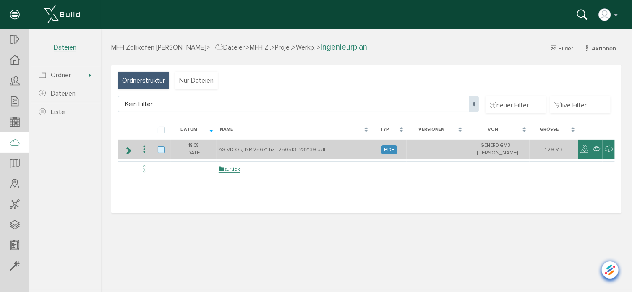
click at [161, 152] on label at bounding box center [162, 150] width 10 height 8
click at [161, 151] on input "checkbox" at bounding box center [159, 148] width 5 height 5
checkbox input "true"
click at [142, 152] on icon at bounding box center [144, 148] width 10 height 11
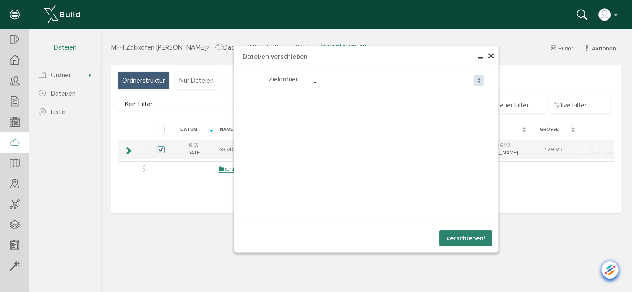
click at [317, 81] on span "-" at bounding box center [396, 82] width 173 height 16
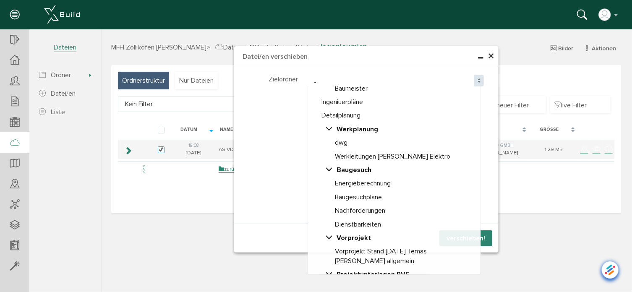
scroll to position [304, 0]
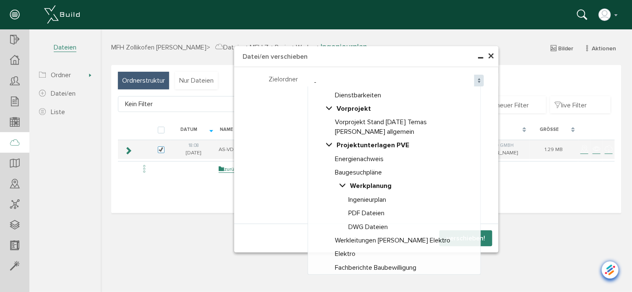
select select "D-68d560570724e0_52088243"
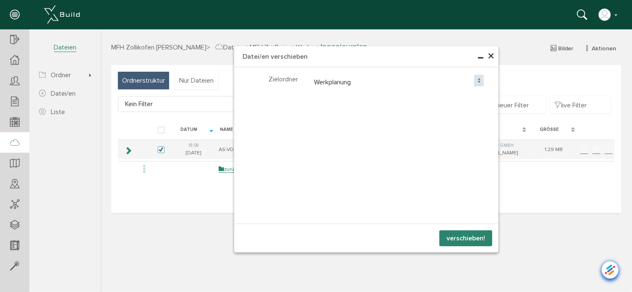
click at [463, 239] on button "verschieben!" at bounding box center [465, 238] width 53 height 16
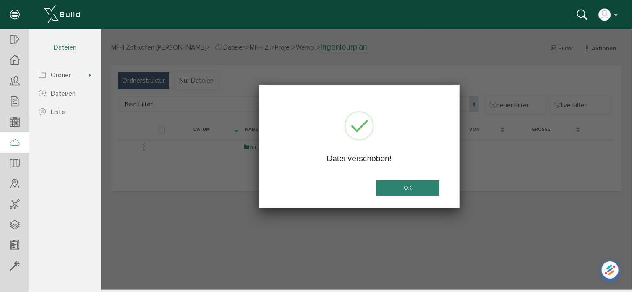
click at [416, 187] on button "OK" at bounding box center [407, 188] width 63 height 16
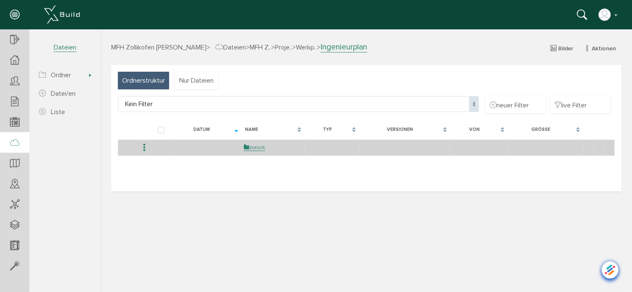
click at [260, 153] on td "zurück" at bounding box center [272, 147] width 63 height 16
click at [259, 148] on link "zurück" at bounding box center [253, 146] width 21 height 7
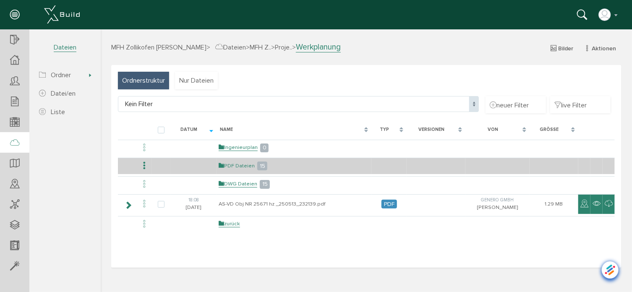
click at [244, 163] on link "PDF Dateien" at bounding box center [236, 165] width 36 height 7
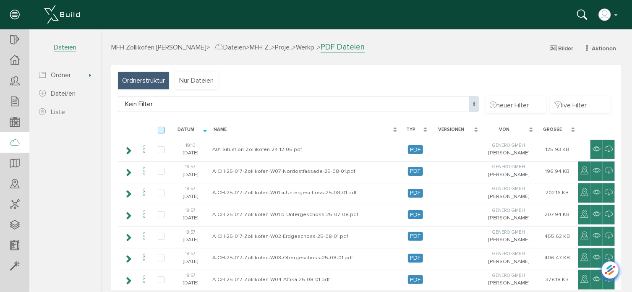
click at [161, 130] on label at bounding box center [162, 130] width 10 height 8
click at [161, 130] on input "checkbox" at bounding box center [159, 128] width 5 height 5
checkbox input "true"
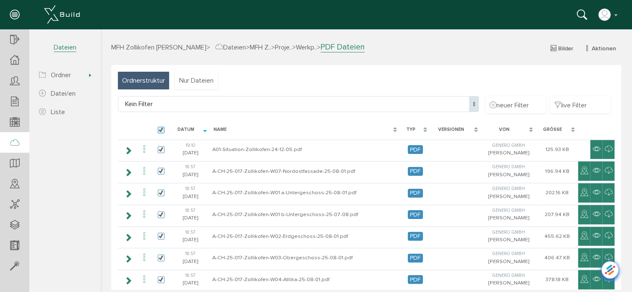
checkbox input "true"
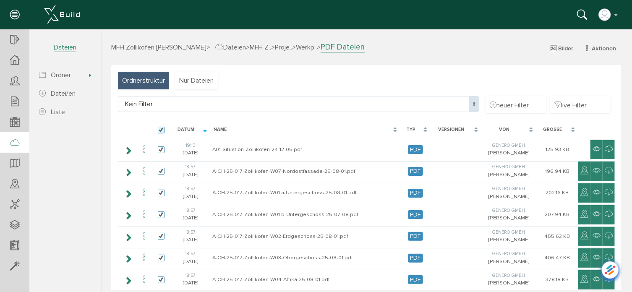
checkbox input "true"
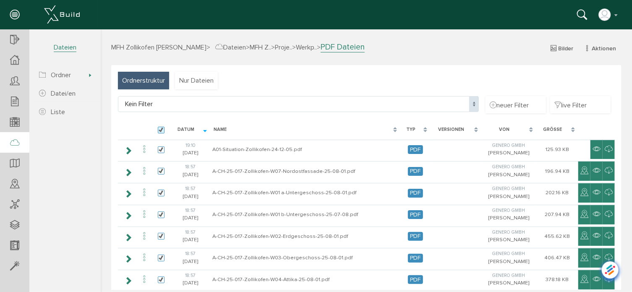
checkbox input "true"
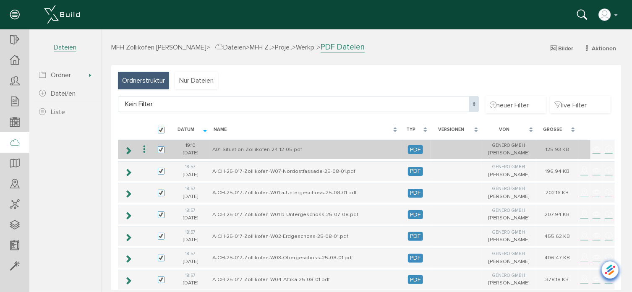
click at [143, 149] on icon at bounding box center [144, 148] width 10 height 11
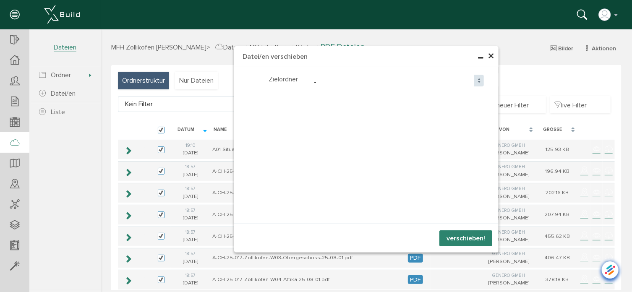
click at [310, 81] on span "-" at bounding box center [396, 82] width 173 height 16
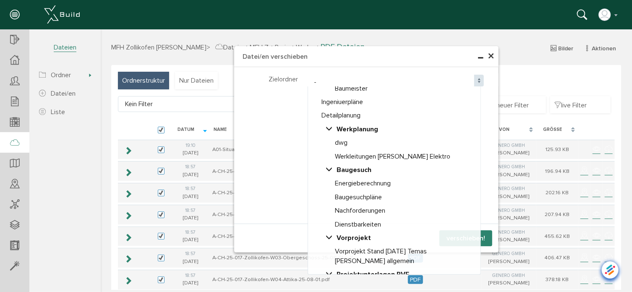
scroll to position [294, 0]
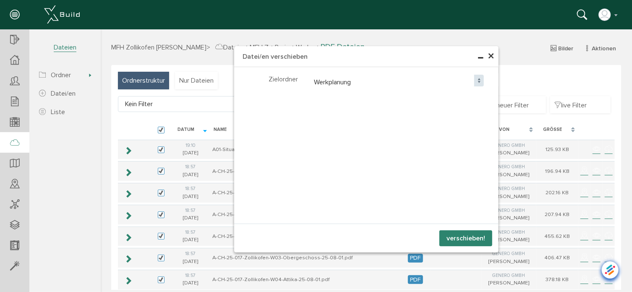
click at [451, 235] on button "verschieben!" at bounding box center [465, 238] width 53 height 16
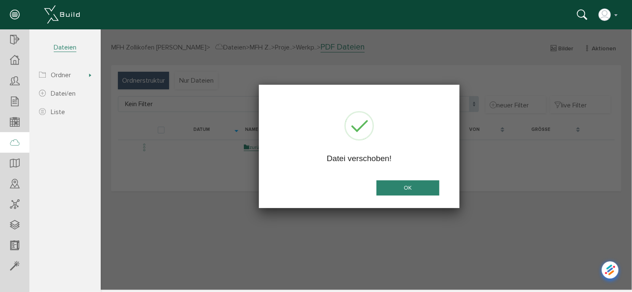
click at [421, 189] on button "OK" at bounding box center [407, 188] width 63 height 16
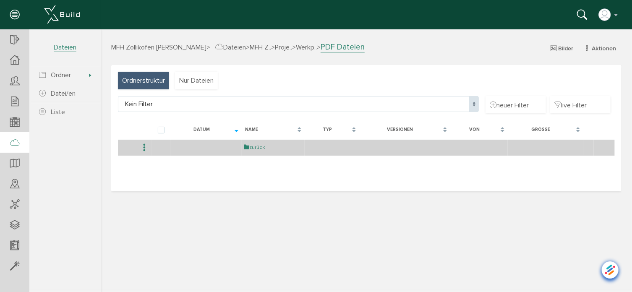
click at [259, 149] on link "zurück" at bounding box center [253, 146] width 21 height 7
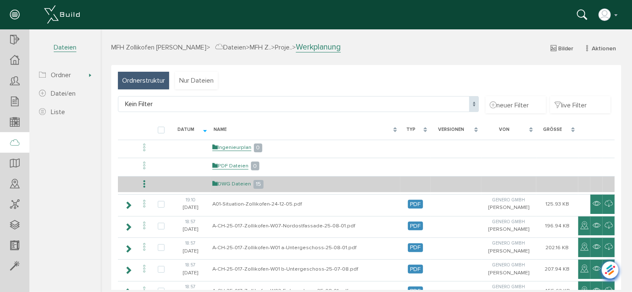
click at [232, 182] on link "DWG Dateien" at bounding box center [231, 183] width 39 height 7
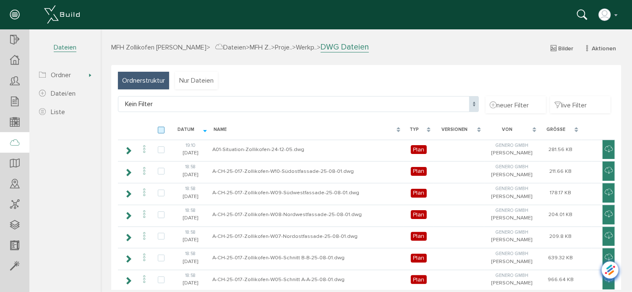
click at [159, 128] on label at bounding box center [162, 130] width 10 height 8
click at [159, 128] on input "checkbox" at bounding box center [159, 128] width 5 height 5
checkbox input "true"
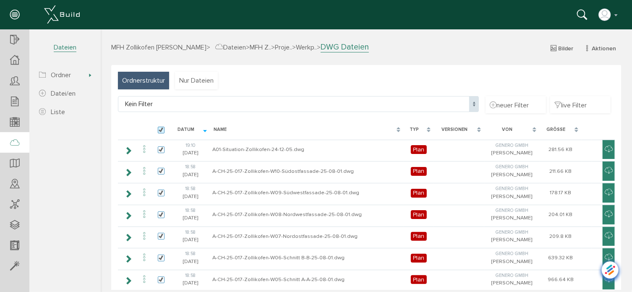
checkbox input "true"
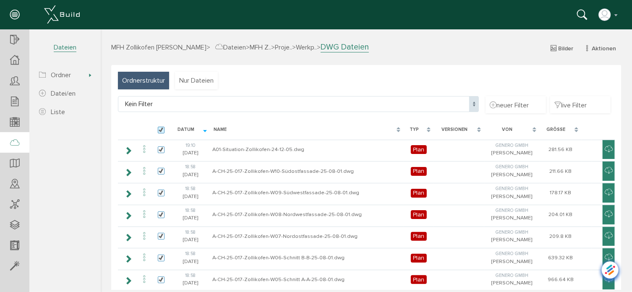
checkbox input "true"
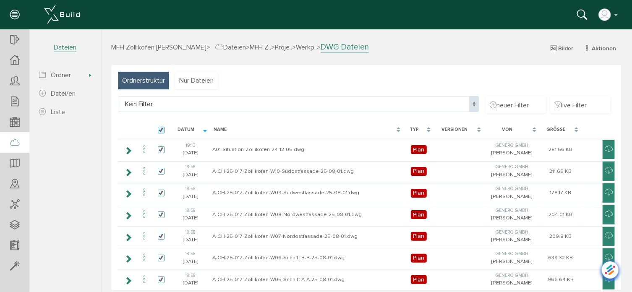
checkbox input "true"
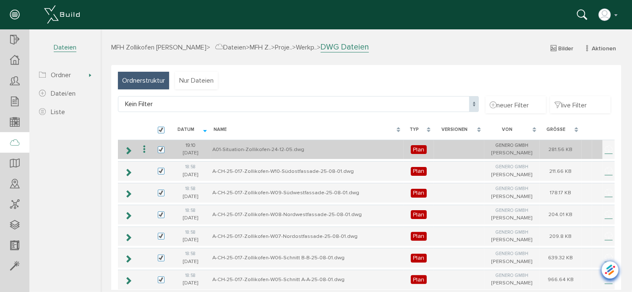
click at [146, 147] on icon at bounding box center [144, 148] width 10 height 11
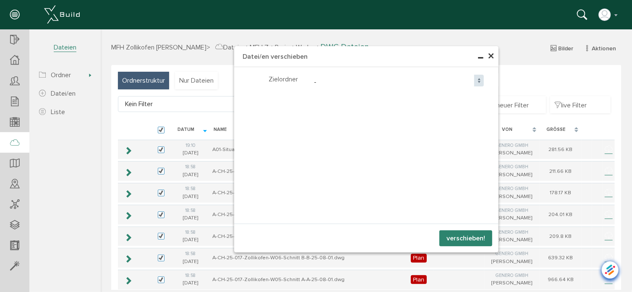
click at [313, 83] on span "-" at bounding box center [396, 82] width 173 height 16
click at [463, 234] on button "verschieben!" at bounding box center [465, 238] width 53 height 16
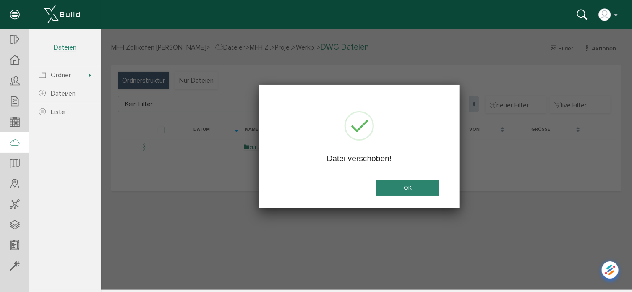
click at [429, 192] on button "OK" at bounding box center [407, 188] width 63 height 16
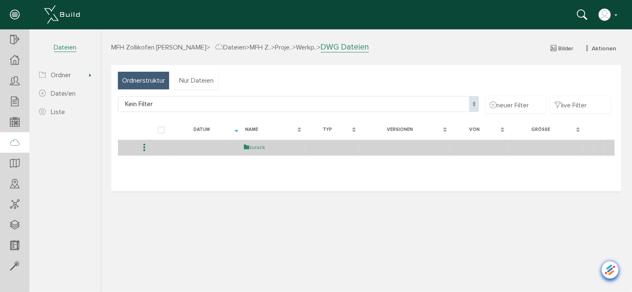
click at [253, 149] on link "zurück" at bounding box center [253, 146] width 21 height 7
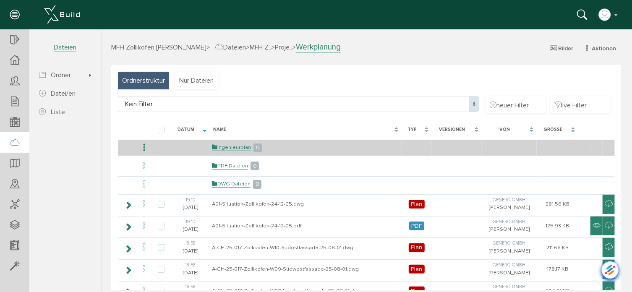
click at [142, 146] on icon at bounding box center [144, 147] width 10 height 11
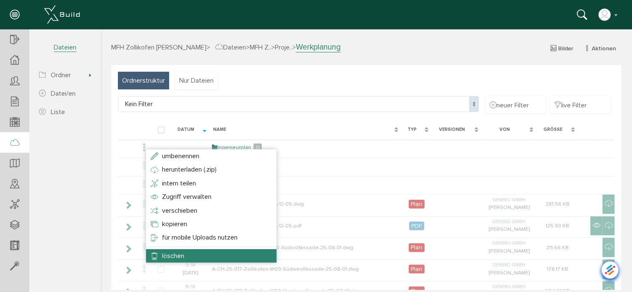
click at [172, 257] on span "löschen" at bounding box center [173, 255] width 22 height 8
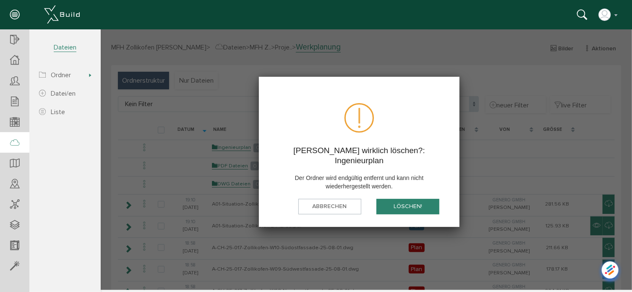
click at [412, 198] on button "löschen!" at bounding box center [407, 206] width 63 height 16
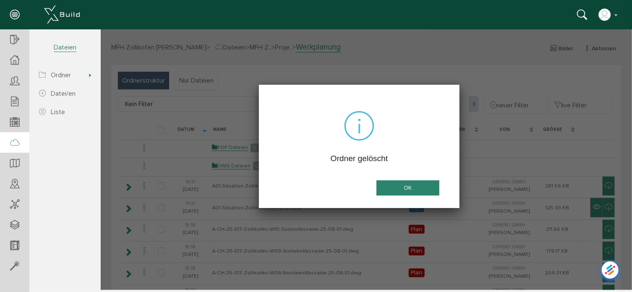
click at [401, 189] on button "OK" at bounding box center [407, 188] width 63 height 16
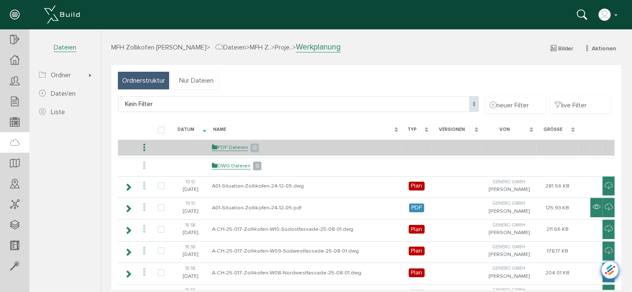
click at [143, 146] on icon at bounding box center [144, 147] width 10 height 11
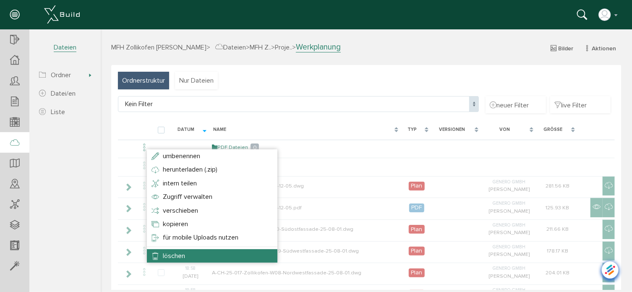
click at [190, 253] on li "löschen" at bounding box center [211, 255] width 130 height 13
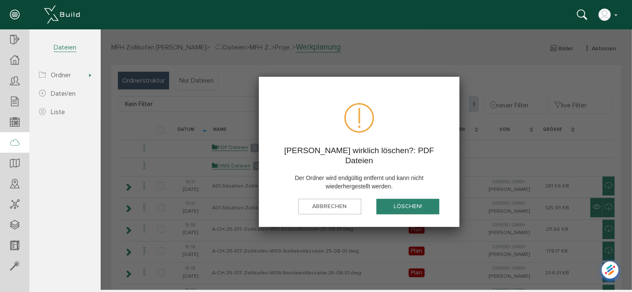
click at [397, 198] on button "löschen!" at bounding box center [407, 206] width 63 height 16
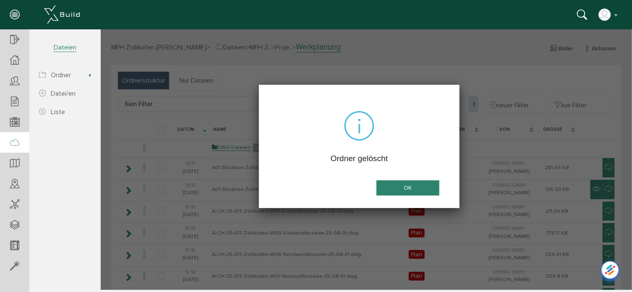
click at [400, 186] on button "OK" at bounding box center [407, 188] width 63 height 16
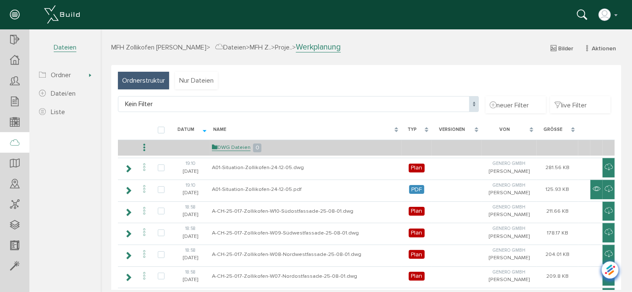
click at [144, 145] on icon at bounding box center [144, 147] width 10 height 11
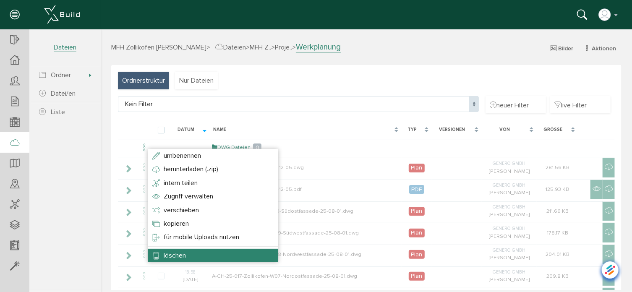
click at [174, 258] on span "löschen" at bounding box center [174, 255] width 22 height 8
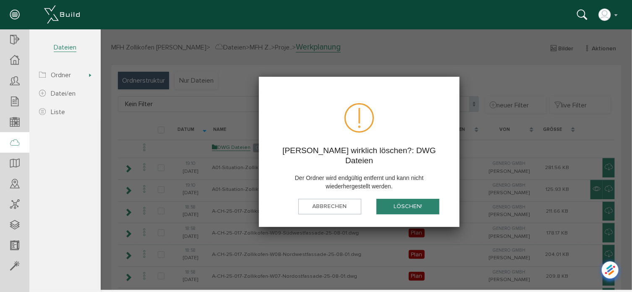
click at [411, 198] on button "löschen!" at bounding box center [407, 206] width 63 height 16
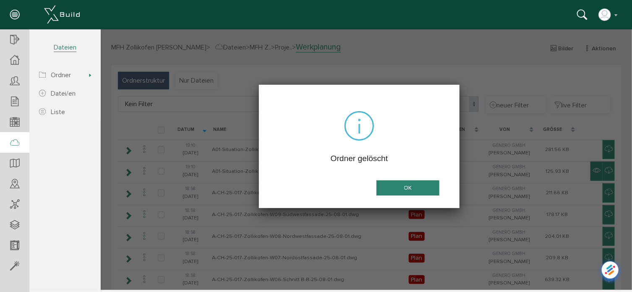
click at [411, 190] on button "OK" at bounding box center [407, 188] width 63 height 16
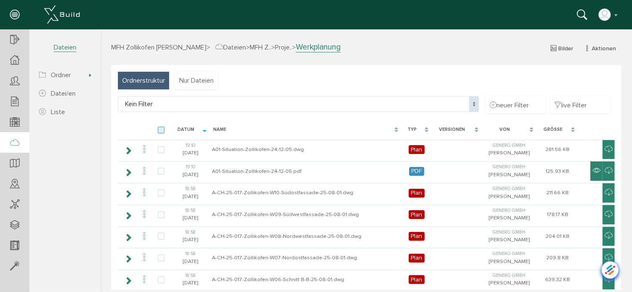
click at [159, 129] on label at bounding box center [162, 130] width 10 height 8
click at [159, 129] on input "checkbox" at bounding box center [159, 128] width 5 height 5
checkbox input "true"
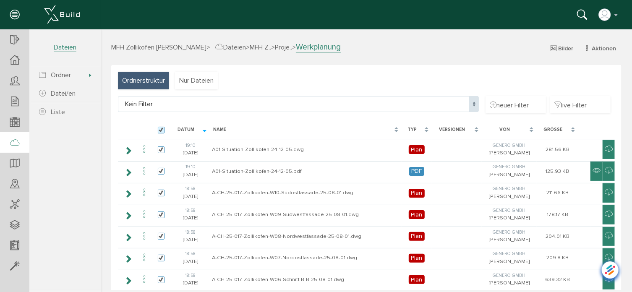
checkbox input "true"
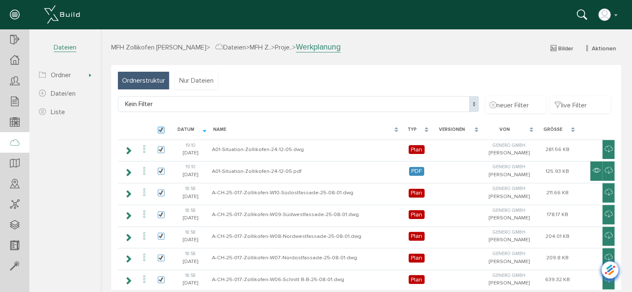
checkbox input "true"
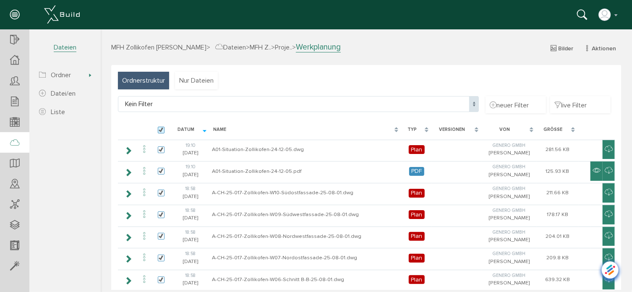
checkbox input "true"
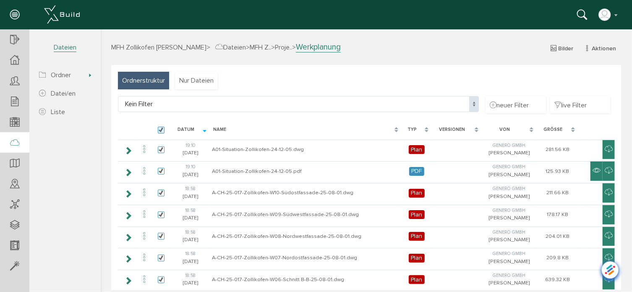
checkbox input "true"
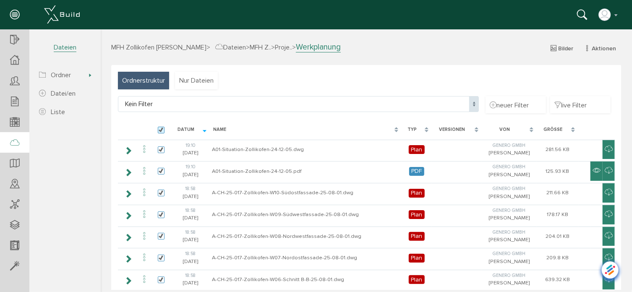
checkbox input "true"
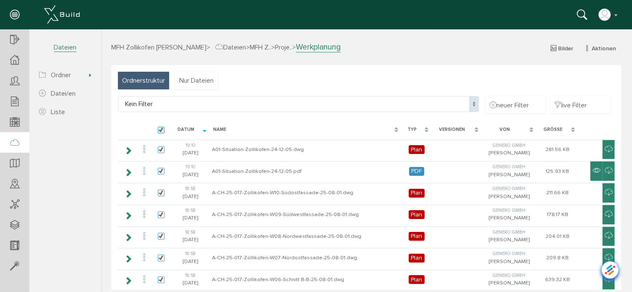
checkbox input "true"
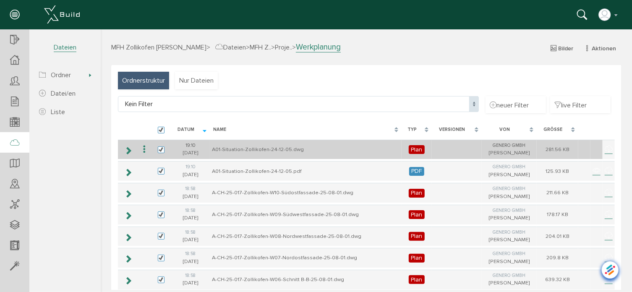
click at [143, 147] on icon at bounding box center [144, 148] width 10 height 11
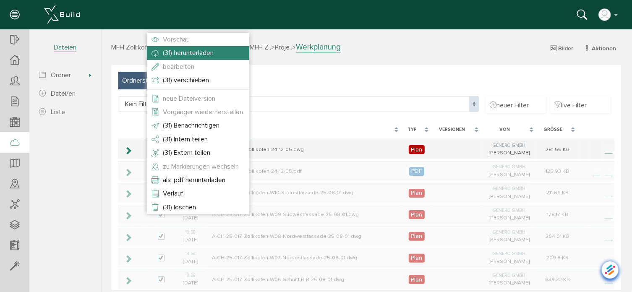
click at [186, 55] on span "(31) herunterladen" at bounding box center [187, 52] width 51 height 8
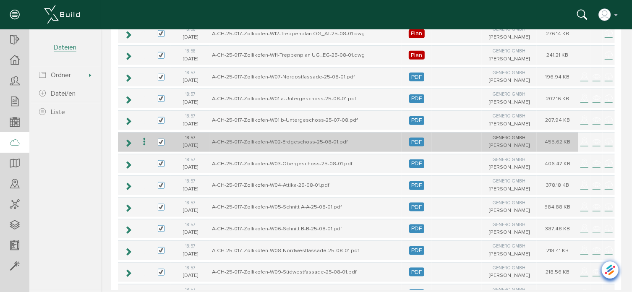
scroll to position [575, 0]
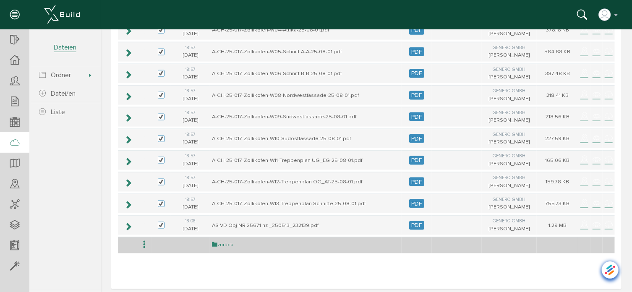
click at [222, 241] on link "zurück" at bounding box center [221, 244] width 21 height 7
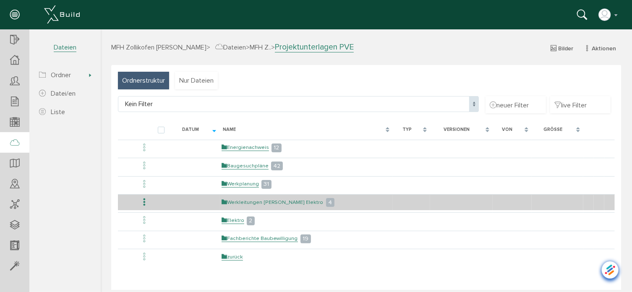
click at [252, 201] on link "Werkleitungen [PERSON_NAME] Elektro" at bounding box center [272, 201] width 102 height 7
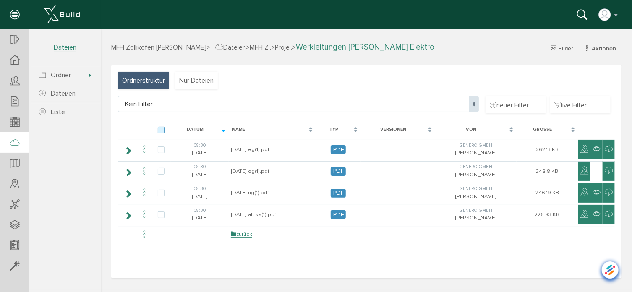
click at [161, 131] on label at bounding box center [162, 130] width 10 height 8
click at [161, 131] on input "checkbox" at bounding box center [159, 128] width 5 height 5
checkbox input "true"
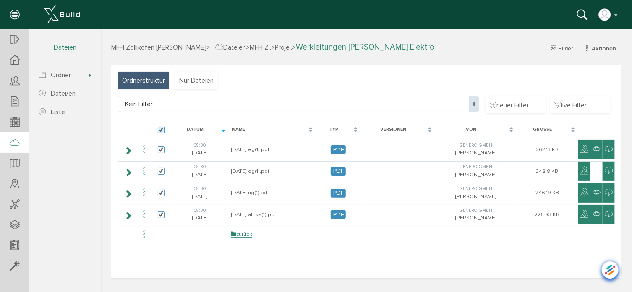
checkbox input "true"
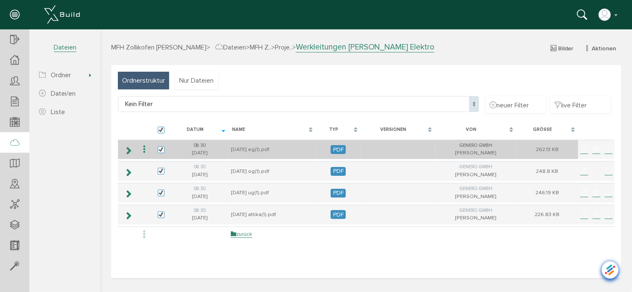
click at [144, 149] on icon at bounding box center [144, 148] width 10 height 11
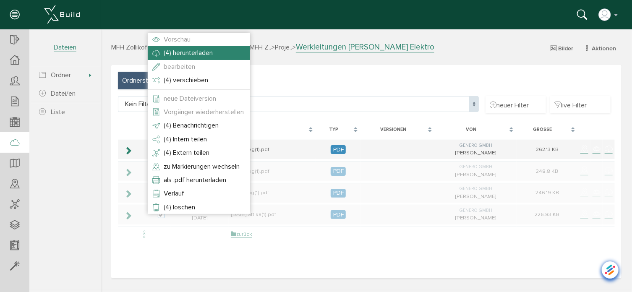
click at [189, 54] on span "(4) herunterladen" at bounding box center [187, 52] width 49 height 8
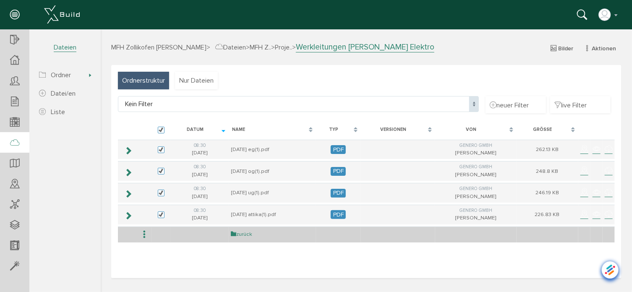
click at [241, 232] on link "zurück" at bounding box center [240, 233] width 21 height 7
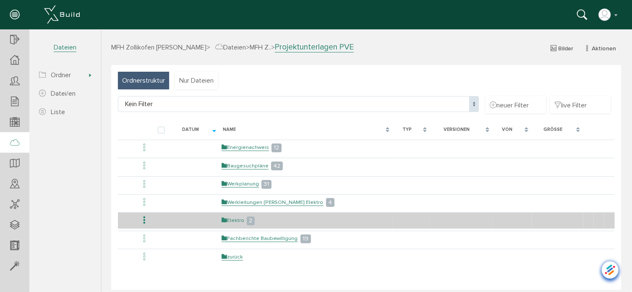
click at [237, 220] on link "Elektro" at bounding box center [232, 219] width 23 height 7
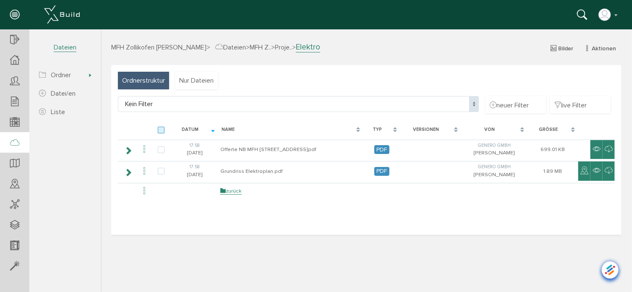
click at [159, 128] on label at bounding box center [162, 130] width 10 height 8
click at [159, 128] on input "checkbox" at bounding box center [159, 128] width 5 height 5
checkbox input "true"
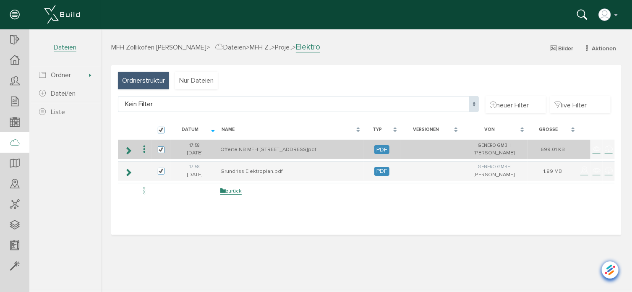
click at [142, 152] on icon at bounding box center [144, 148] width 10 height 11
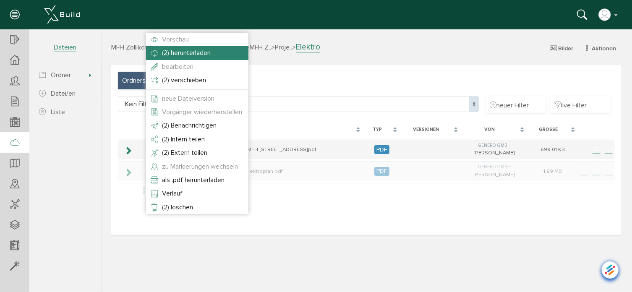
click at [192, 54] on span "(2) herunterladen" at bounding box center [186, 52] width 49 height 8
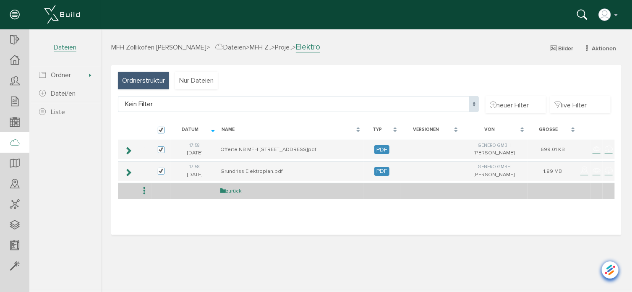
click at [227, 188] on link "zurück" at bounding box center [230, 190] width 21 height 7
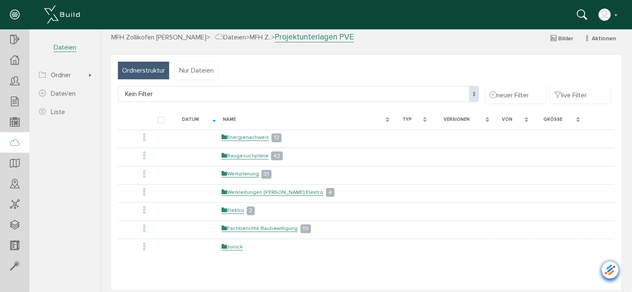
scroll to position [15, 0]
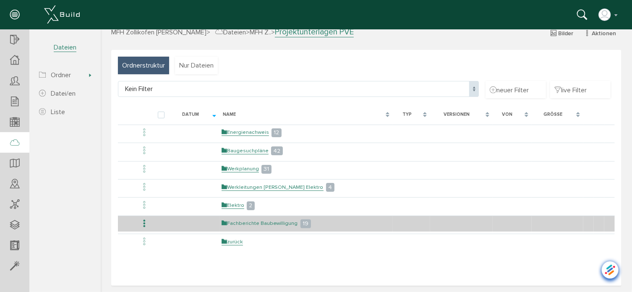
click at [252, 221] on link "Fachberichte Baubewilligung" at bounding box center [259, 222] width 76 height 7
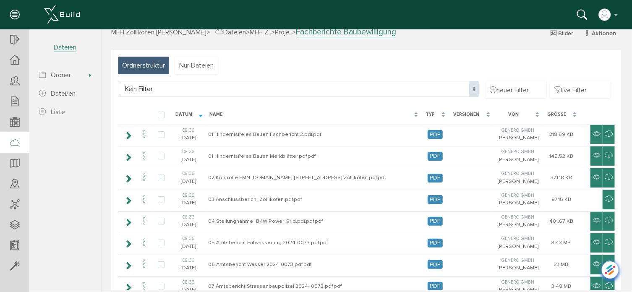
scroll to position [0, 0]
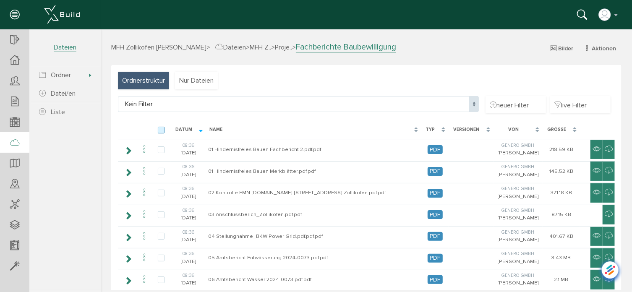
click at [162, 128] on label at bounding box center [162, 130] width 10 height 8
click at [162, 128] on input "checkbox" at bounding box center [159, 128] width 5 height 5
checkbox input "true"
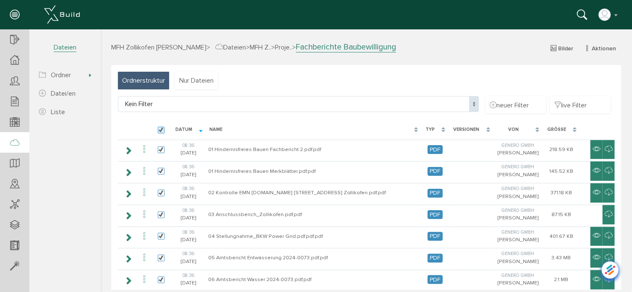
checkbox input "true"
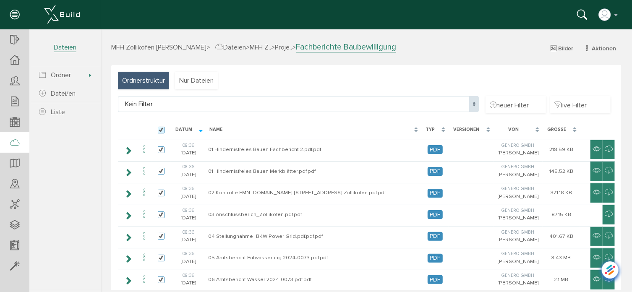
checkbox input "true"
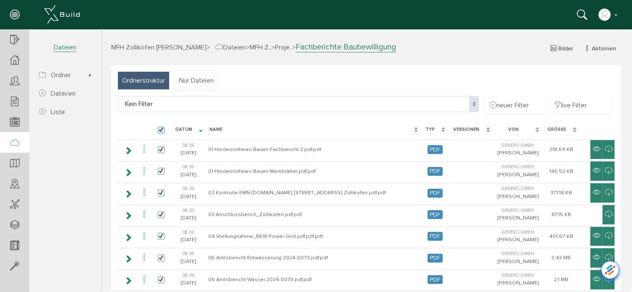
checkbox input "true"
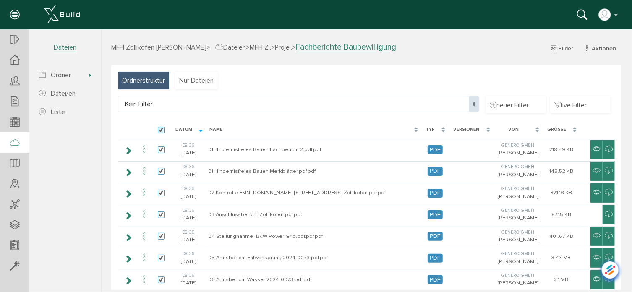
checkbox input "true"
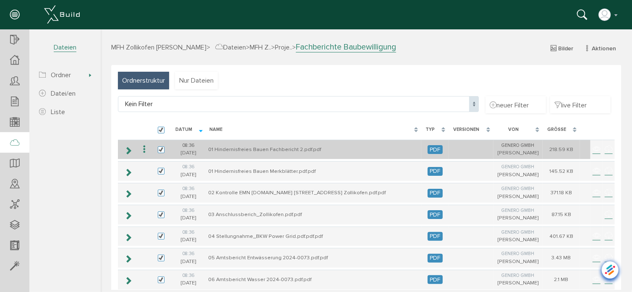
click at [145, 153] on icon at bounding box center [144, 148] width 10 height 11
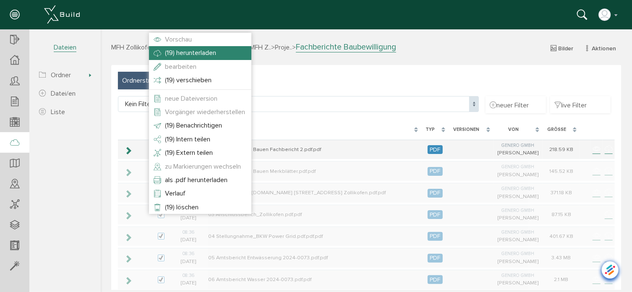
click at [188, 54] on span "(19) herunterladen" at bounding box center [189, 52] width 51 height 8
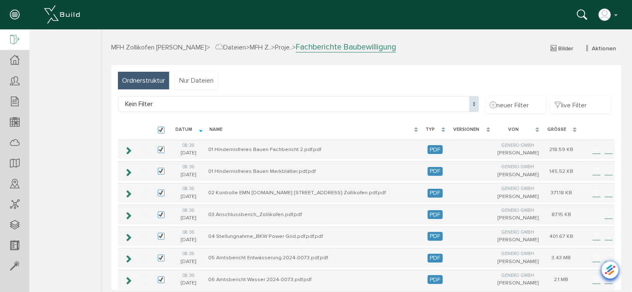
click at [18, 40] on icon at bounding box center [14, 40] width 9 height 12
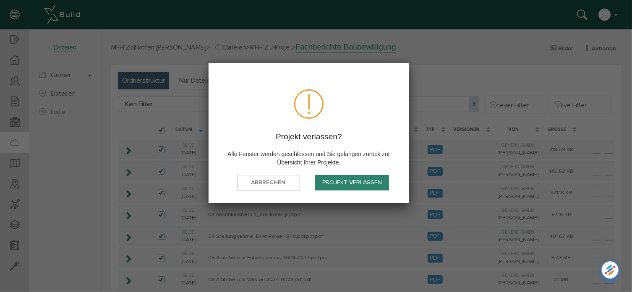
click at [362, 179] on button "Projekt verlassen" at bounding box center [352, 183] width 74 height 16
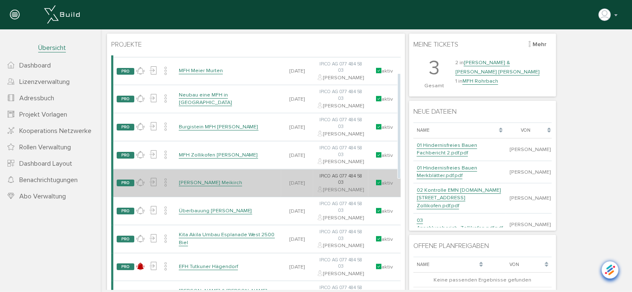
click at [215, 186] on link "[PERSON_NAME] Meikirch" at bounding box center [209, 182] width 63 height 7
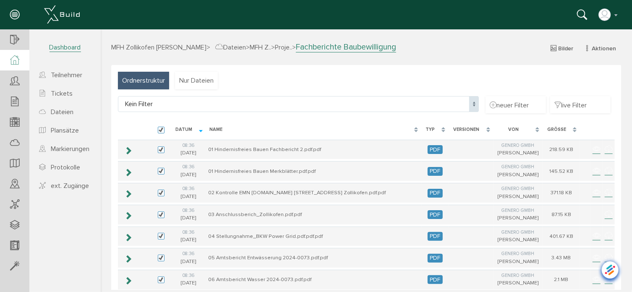
click at [20, 62] on div at bounding box center [14, 60] width 29 height 21
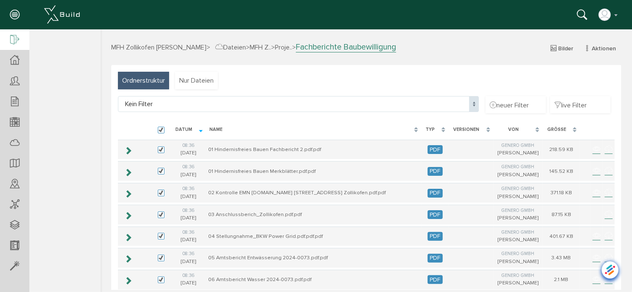
click at [16, 40] on icon at bounding box center [14, 40] width 9 height 12
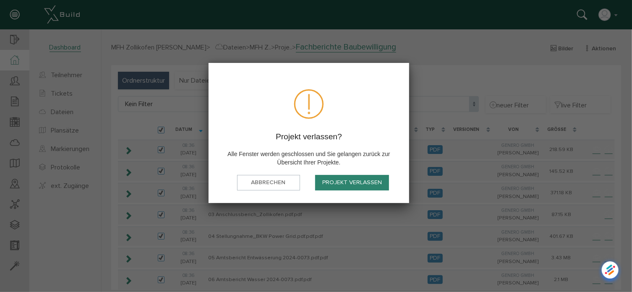
click at [347, 179] on button "Projekt verlassen" at bounding box center [352, 183] width 74 height 16
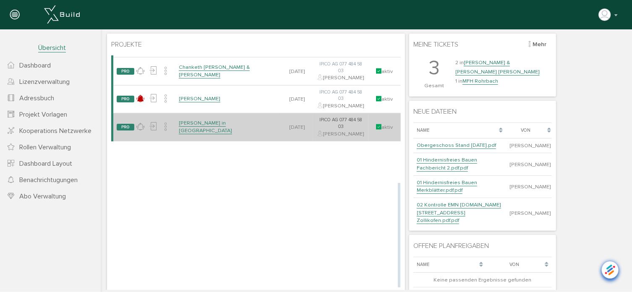
click at [212, 134] on link "[PERSON_NAME] in [GEOGRAPHIC_DATA]" at bounding box center [204, 126] width 53 height 15
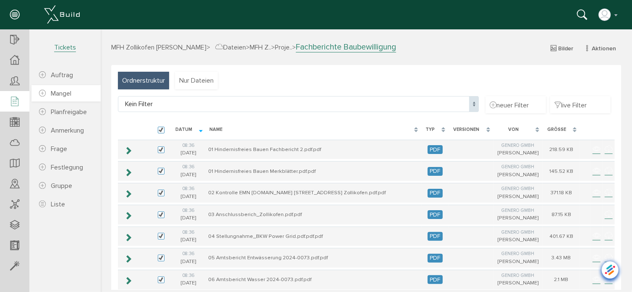
click at [54, 90] on span "Mangel" at bounding box center [61, 93] width 21 height 8
